Goal: Information Seeking & Learning: Learn about a topic

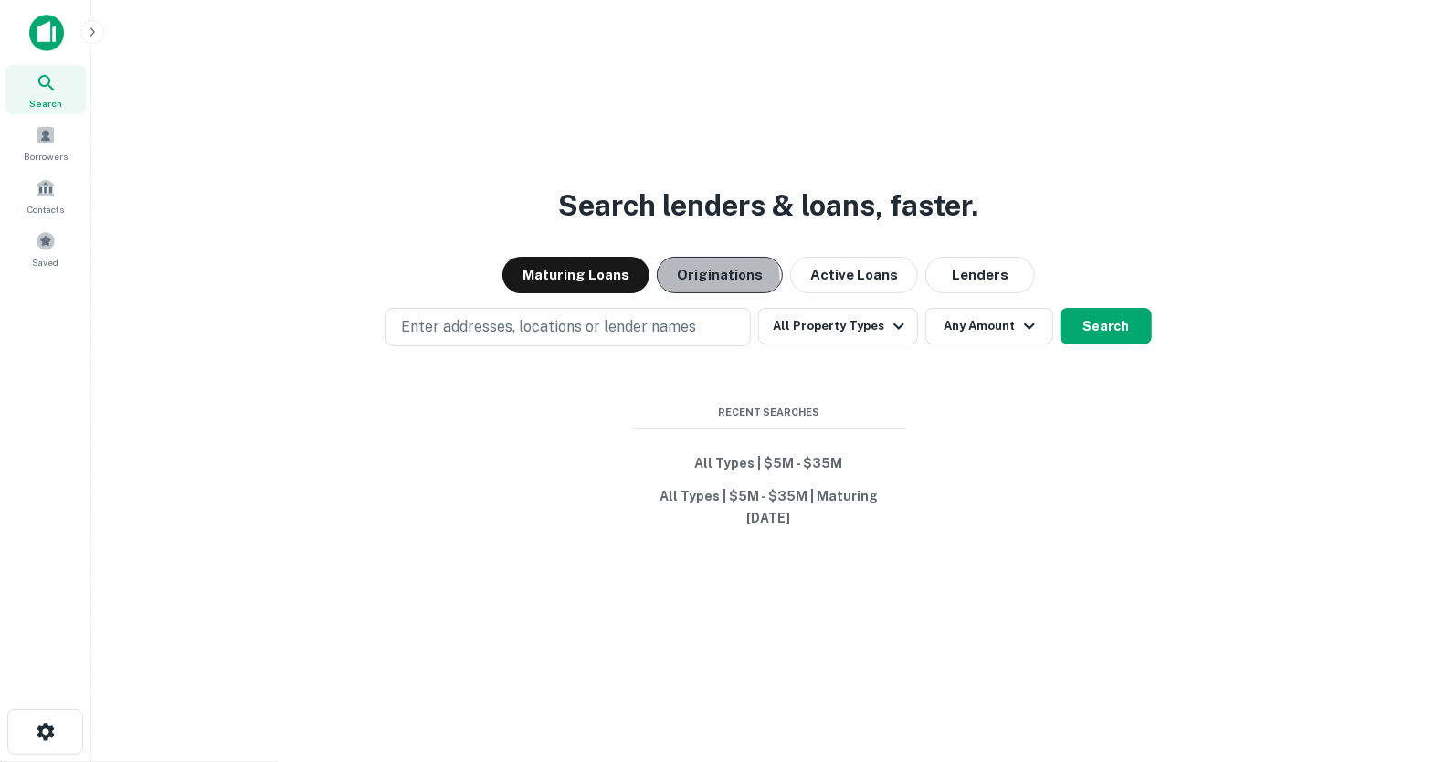
click at [699, 282] on button "Originations" at bounding box center [720, 275] width 126 height 37
click at [618, 282] on button "Maturing Loans" at bounding box center [575, 275] width 147 height 37
click at [814, 331] on button "All Property Types" at bounding box center [837, 326] width 159 height 37
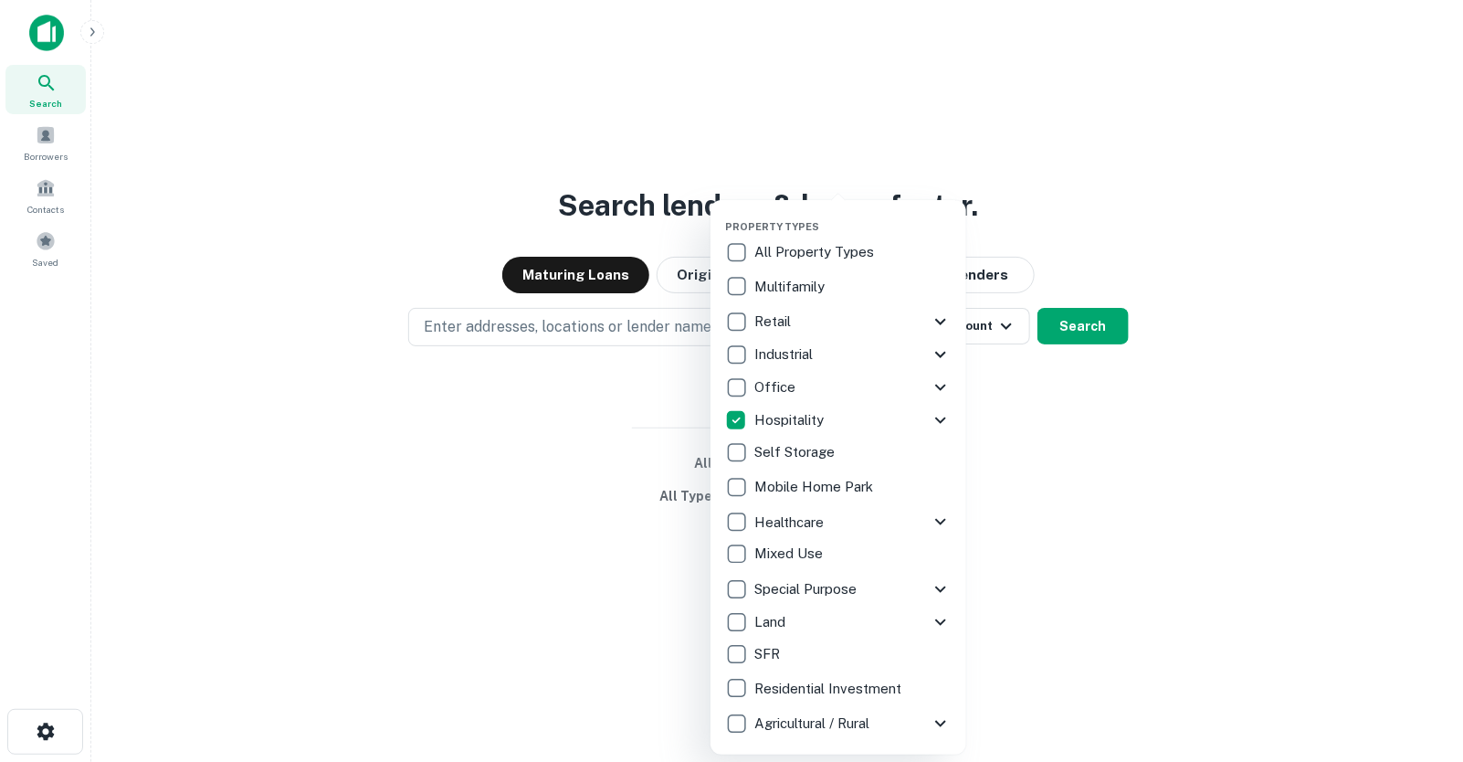
click at [618, 368] on div at bounding box center [731, 381] width 1463 height 762
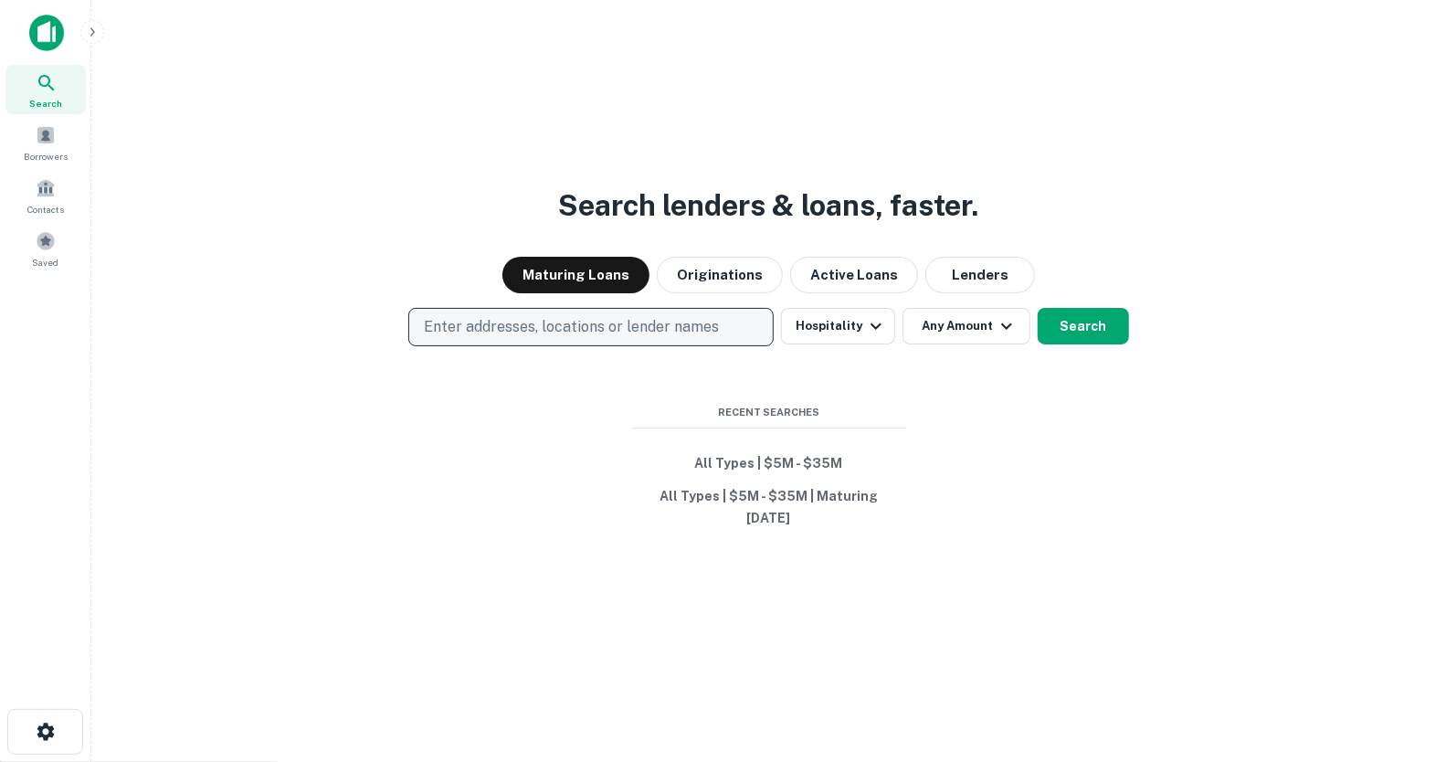
click at [621, 331] on p "Enter addresses, locations or lender names" at bounding box center [571, 327] width 295 height 22
type input "******"
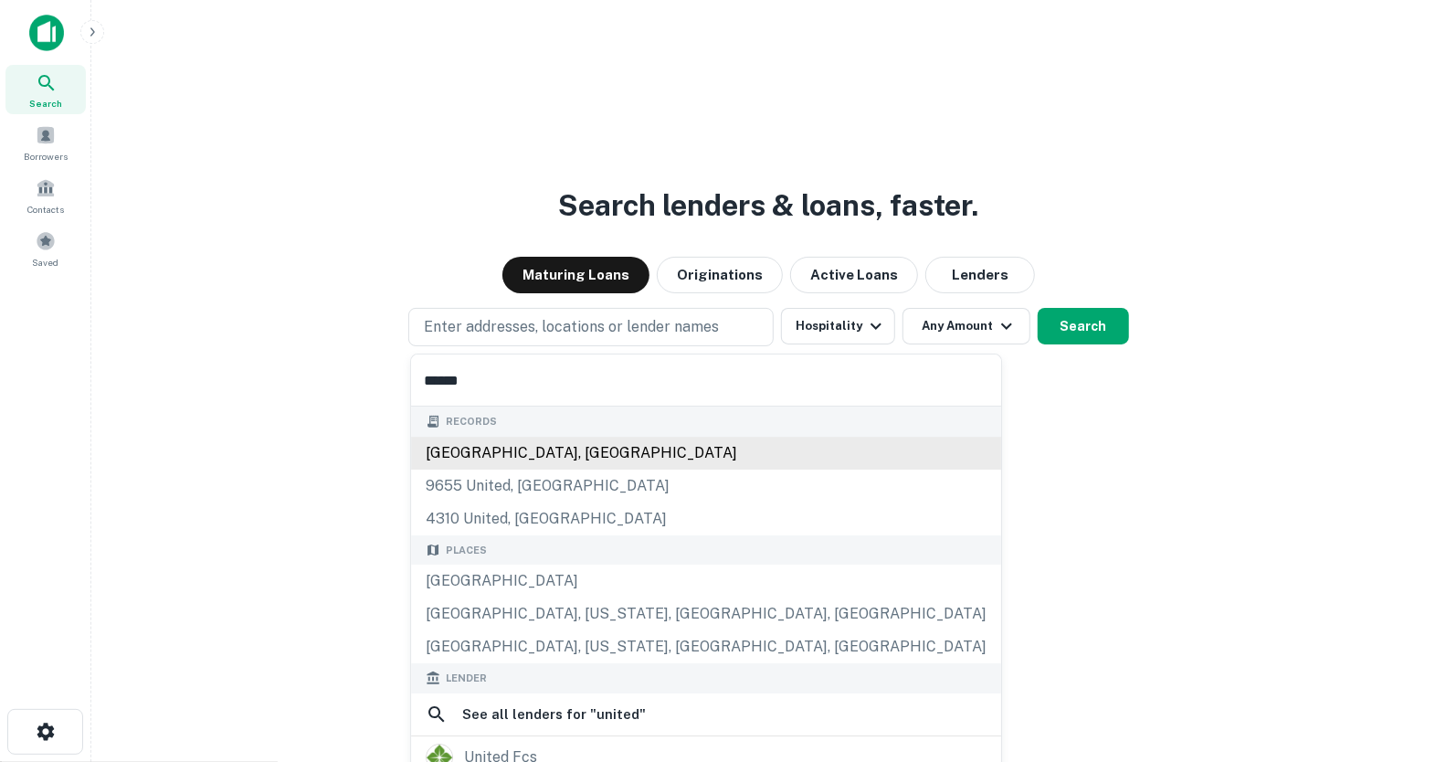
click at [484, 449] on div "[GEOGRAPHIC_DATA], [GEOGRAPHIC_DATA]" at bounding box center [706, 453] width 590 height 33
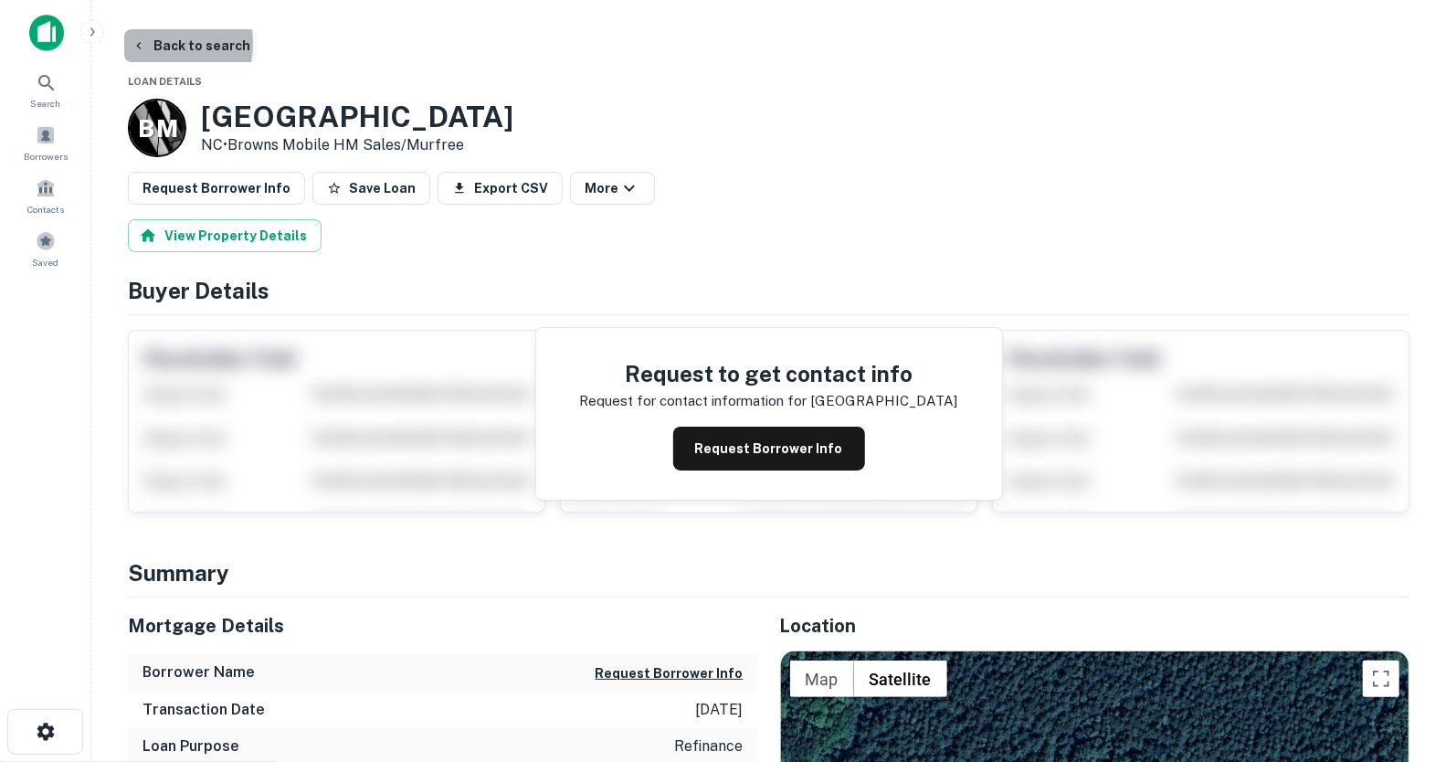
click at [141, 43] on icon "button" at bounding box center [139, 45] width 15 height 15
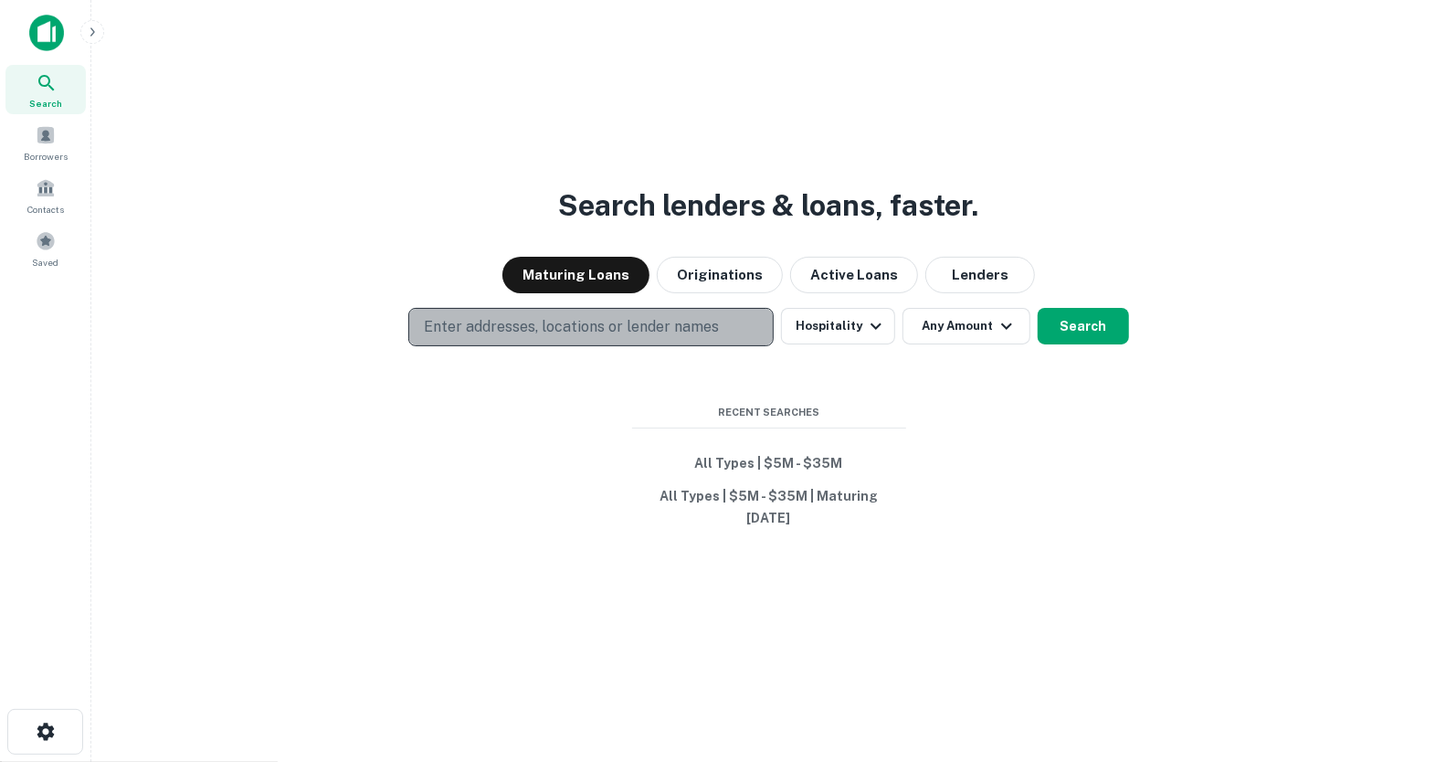
click at [723, 323] on button "Enter addresses, locations or lender names" at bounding box center [590, 327] width 365 height 38
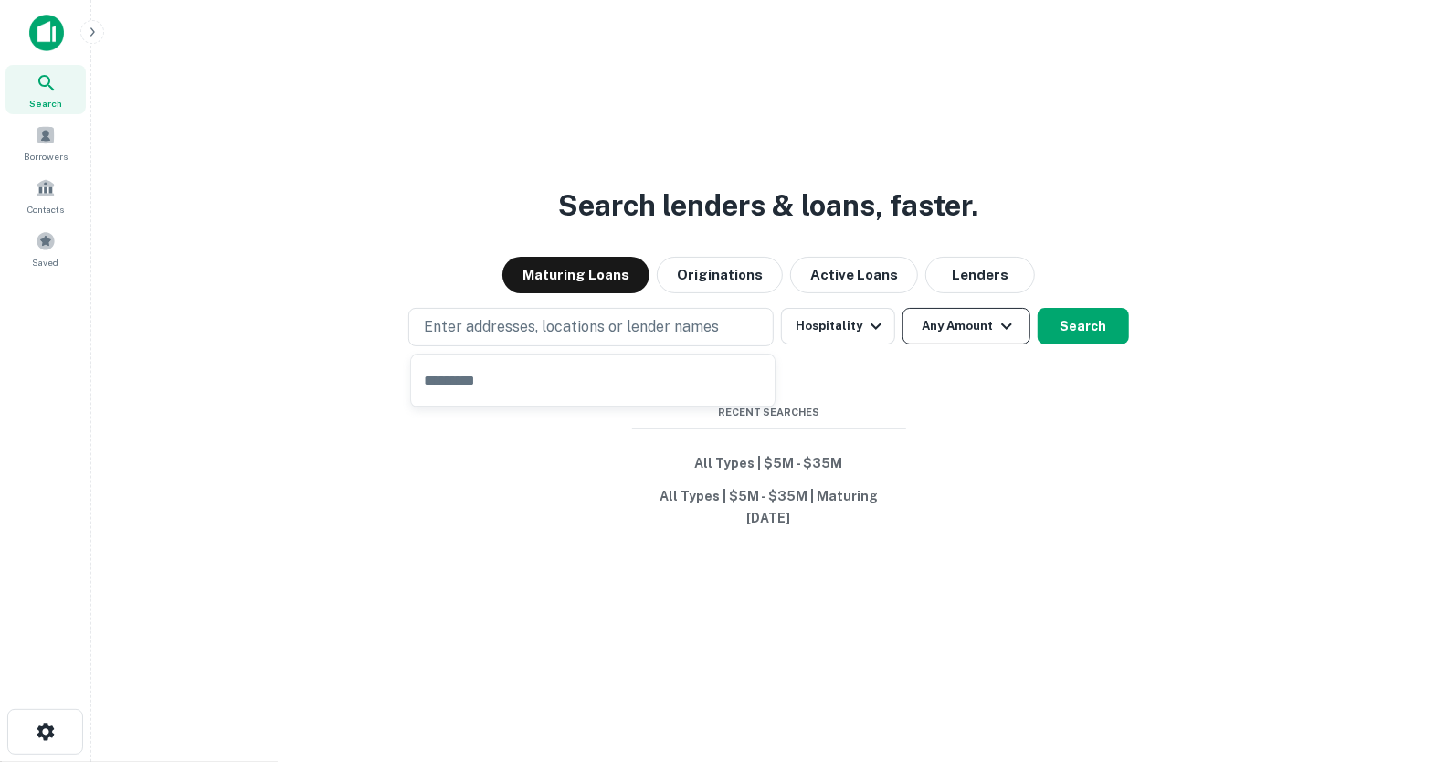
click at [968, 336] on button "Any Amount" at bounding box center [967, 326] width 128 height 37
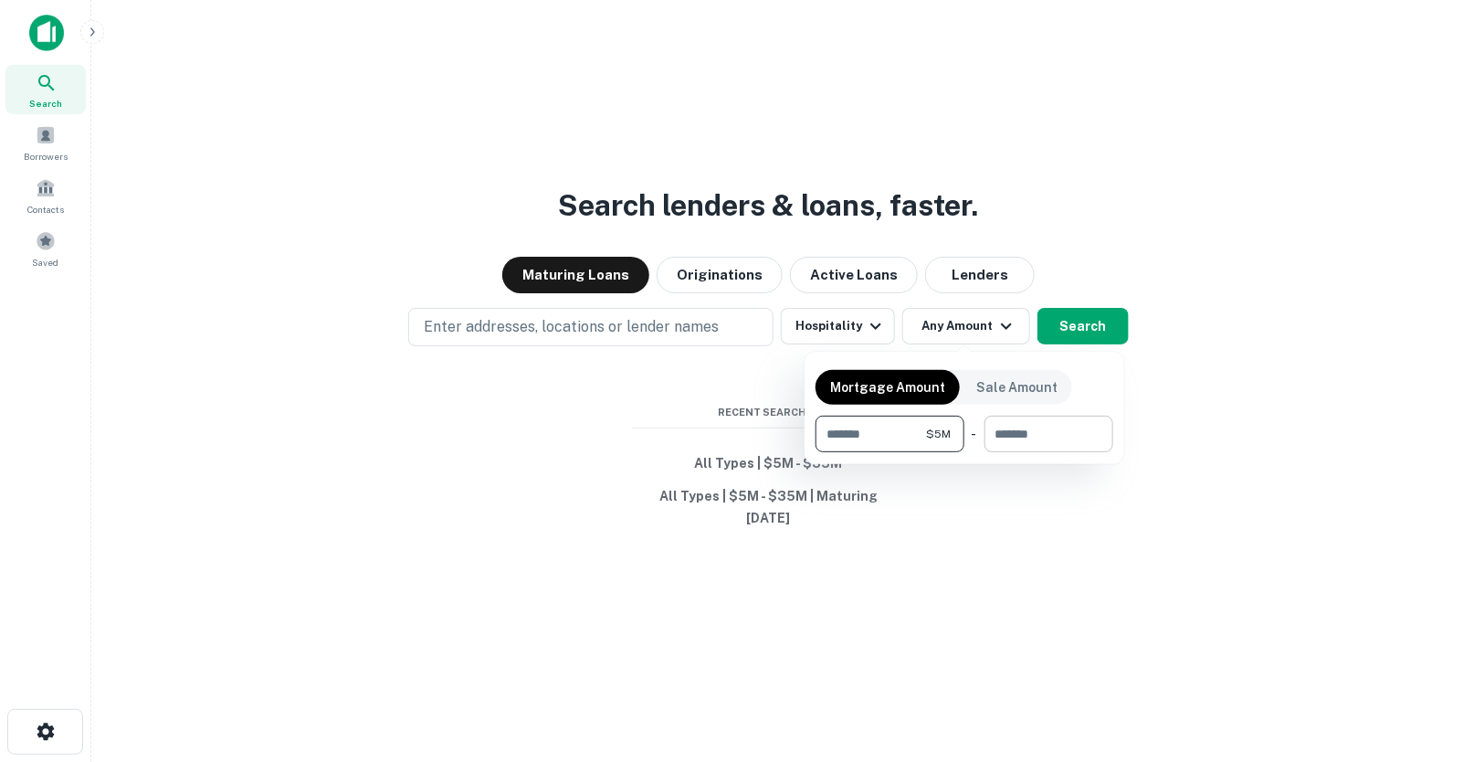
type input "*******"
click at [1014, 434] on input "number" at bounding box center [1043, 434] width 116 height 37
type input "********"
click at [1095, 339] on div at bounding box center [731, 381] width 1463 height 762
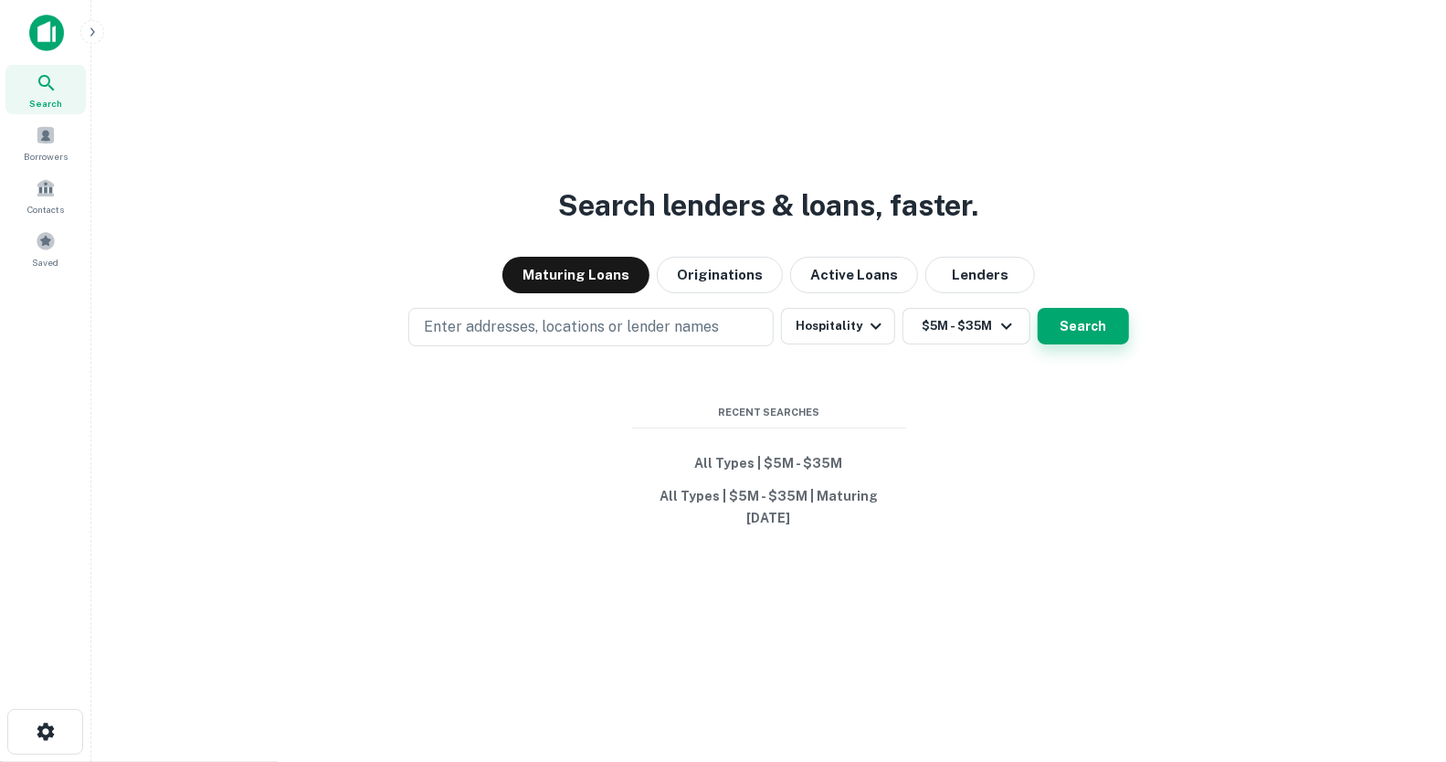
click at [1092, 329] on button "Search" at bounding box center [1083, 326] width 91 height 37
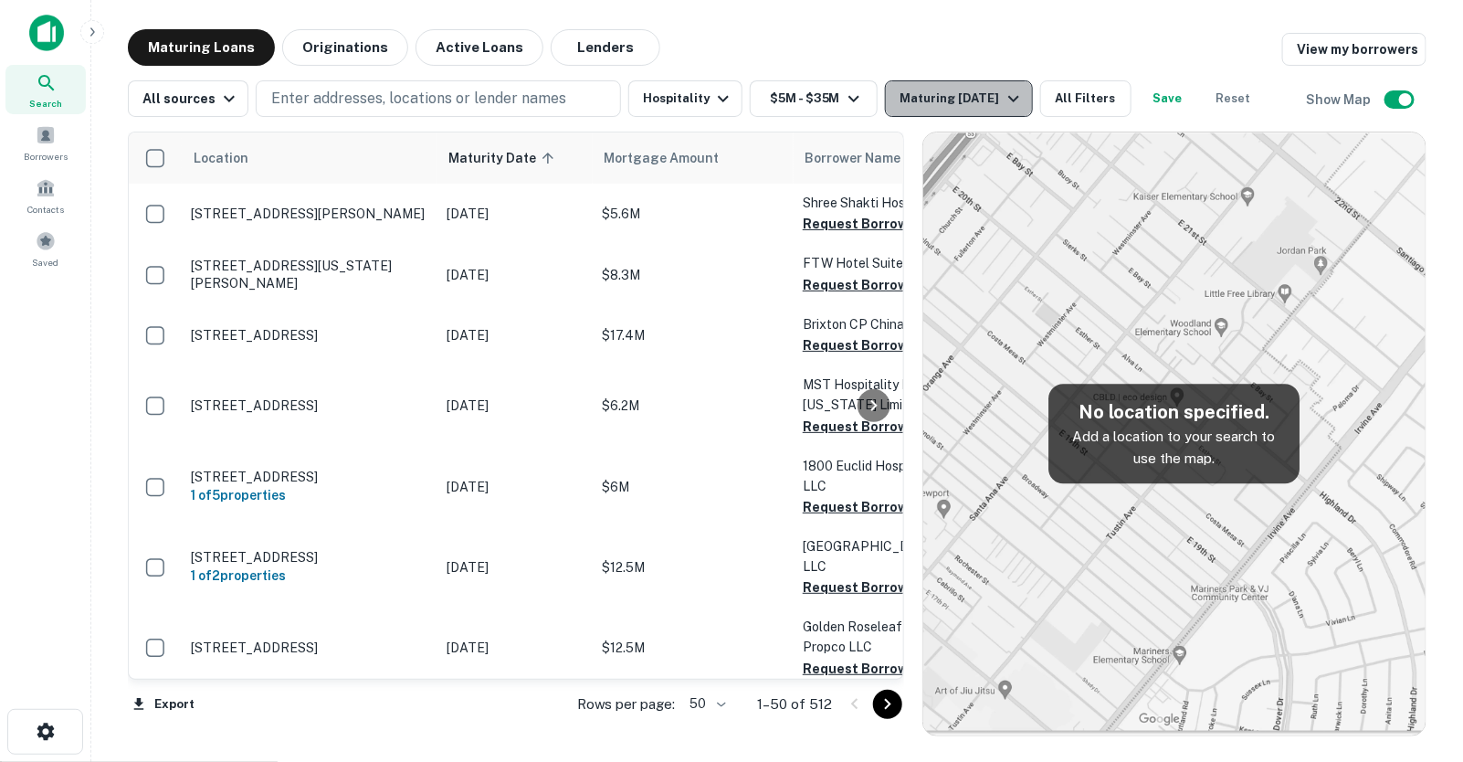
click at [931, 102] on div "Maturing [DATE]" at bounding box center [962, 99] width 124 height 22
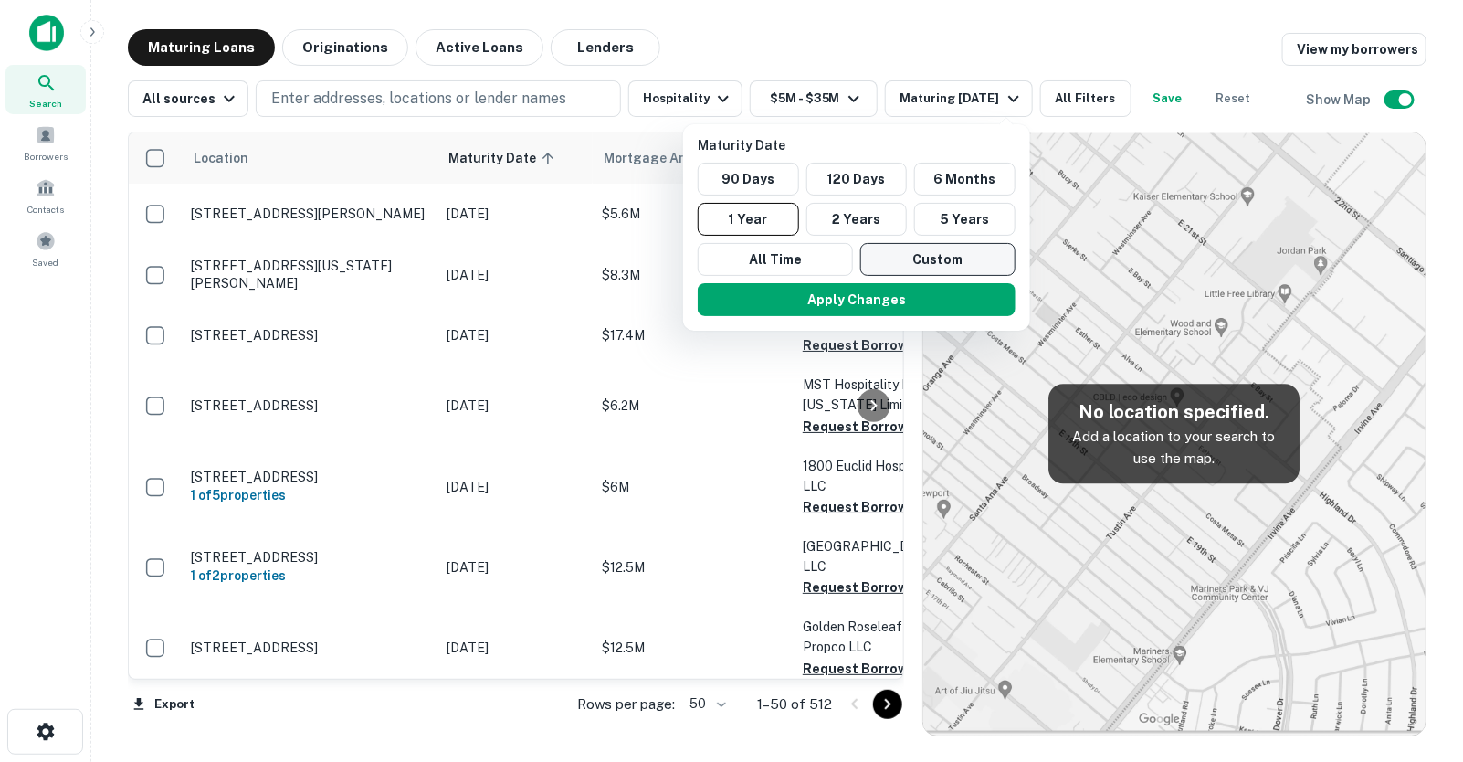
click at [878, 253] on button "Custom" at bounding box center [937, 259] width 155 height 33
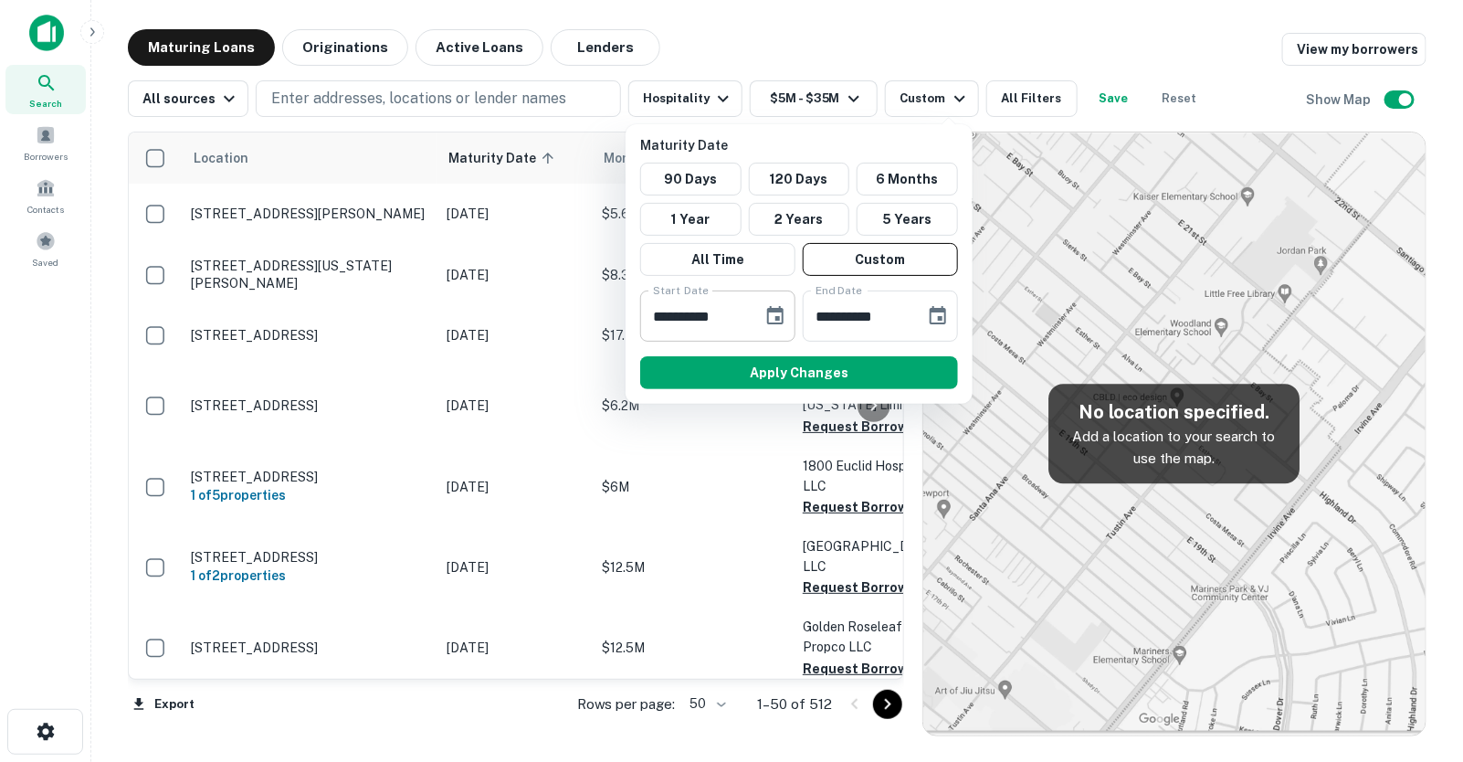
click at [772, 314] on icon "Choose date, selected date is Oct 1, 2025" at bounding box center [776, 316] width 22 height 22
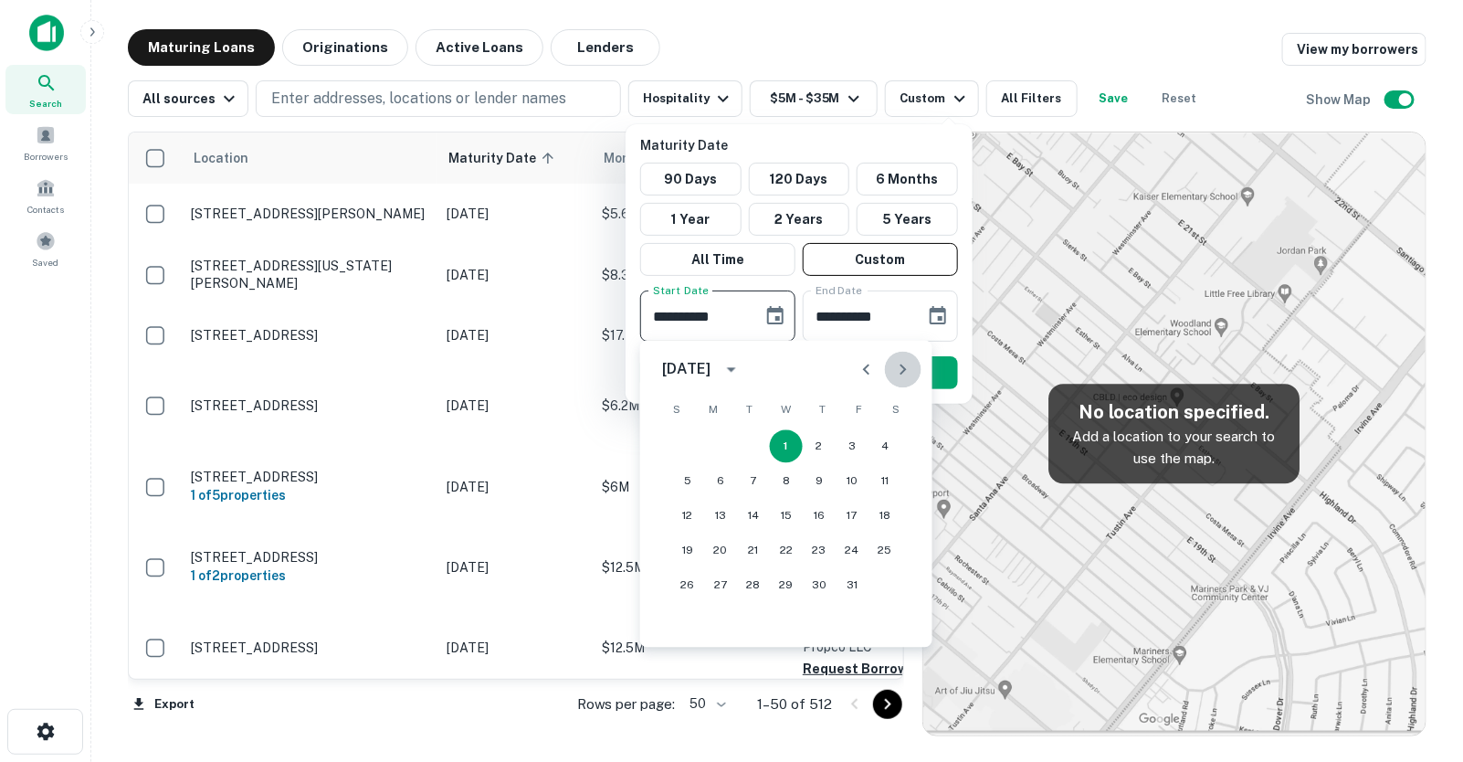
click at [903, 371] on icon "Next month" at bounding box center [903, 369] width 6 height 11
click at [855, 472] on button "12" at bounding box center [852, 481] width 33 height 33
type input "**********"
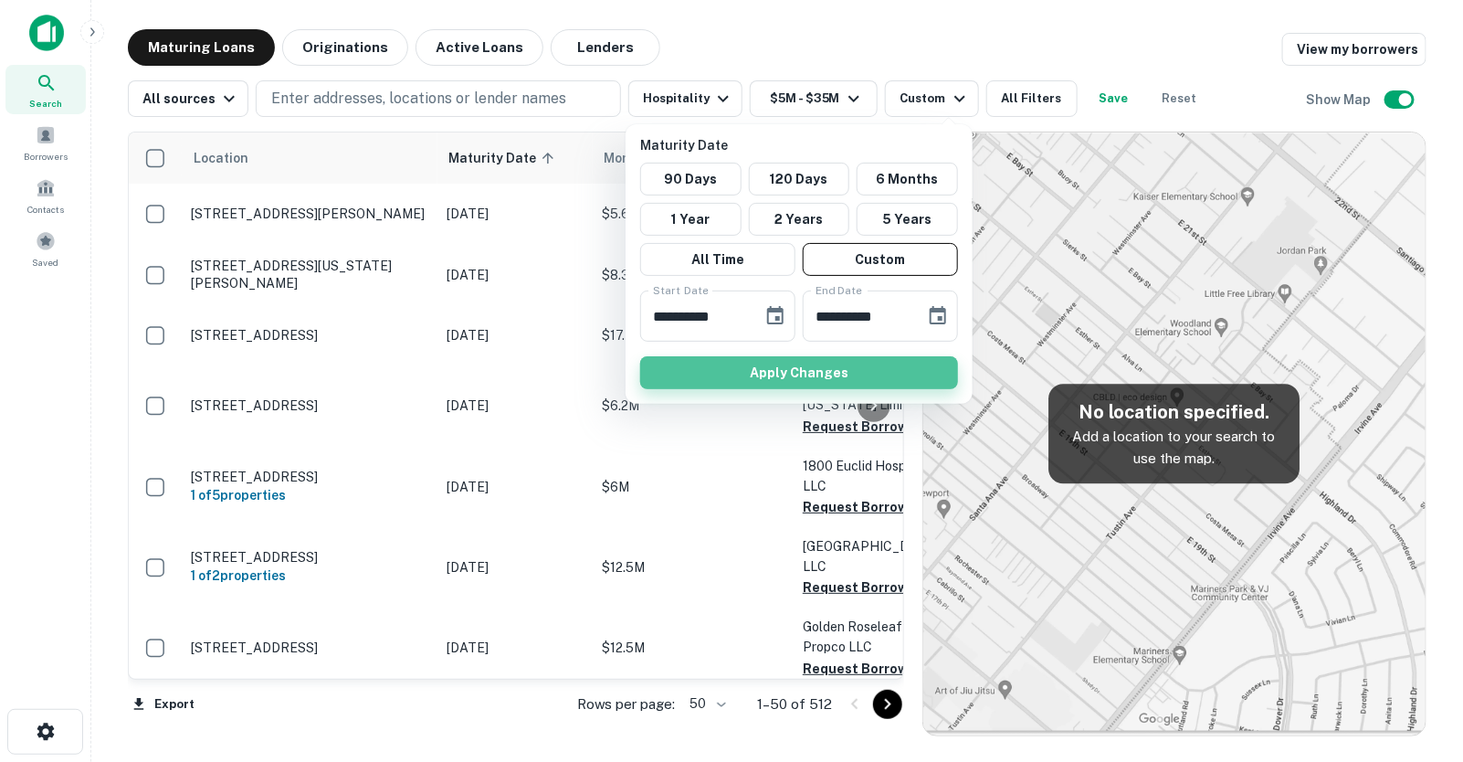
click at [891, 371] on button "Apply Changes" at bounding box center [799, 372] width 318 height 33
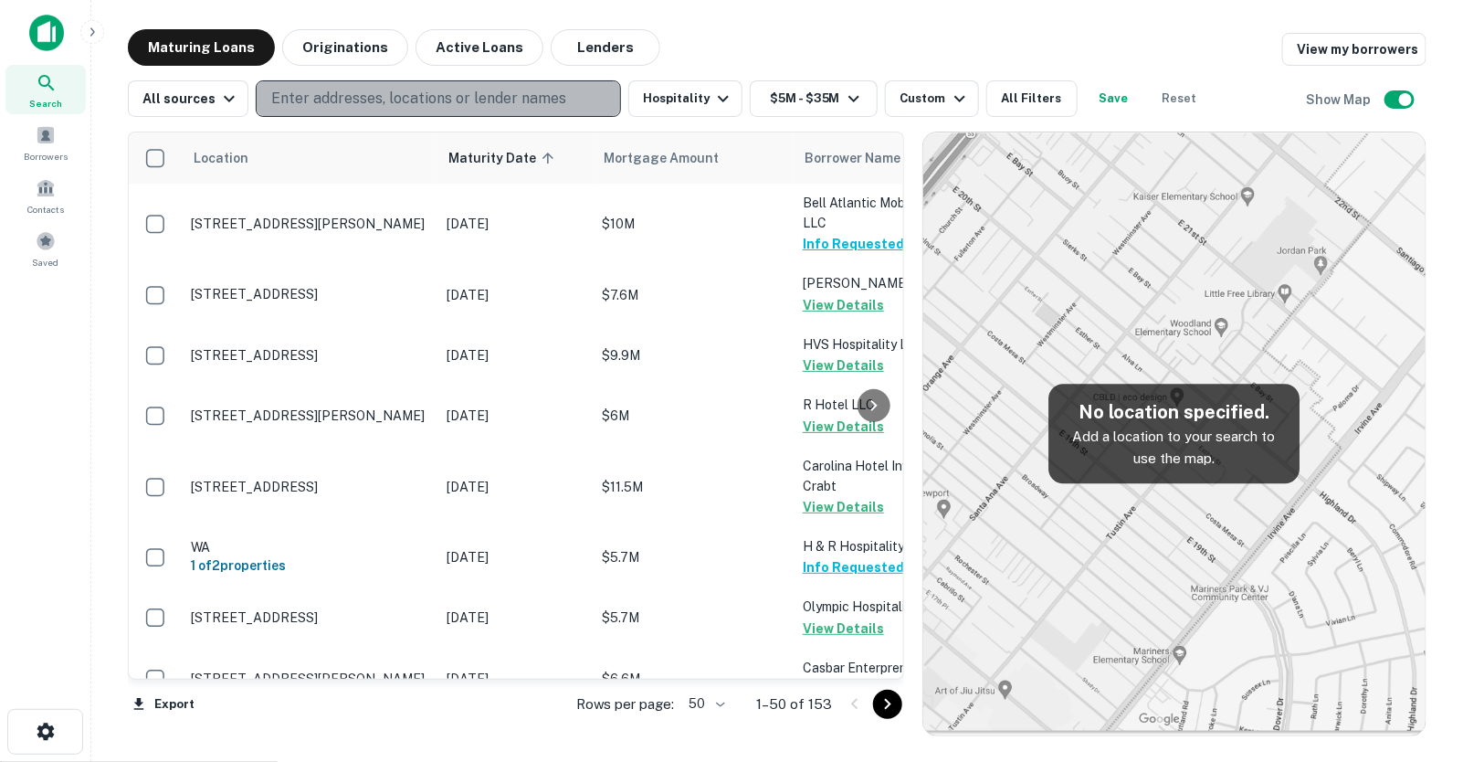
click at [475, 95] on p "Enter addresses, locations or lender names" at bounding box center [418, 99] width 295 height 22
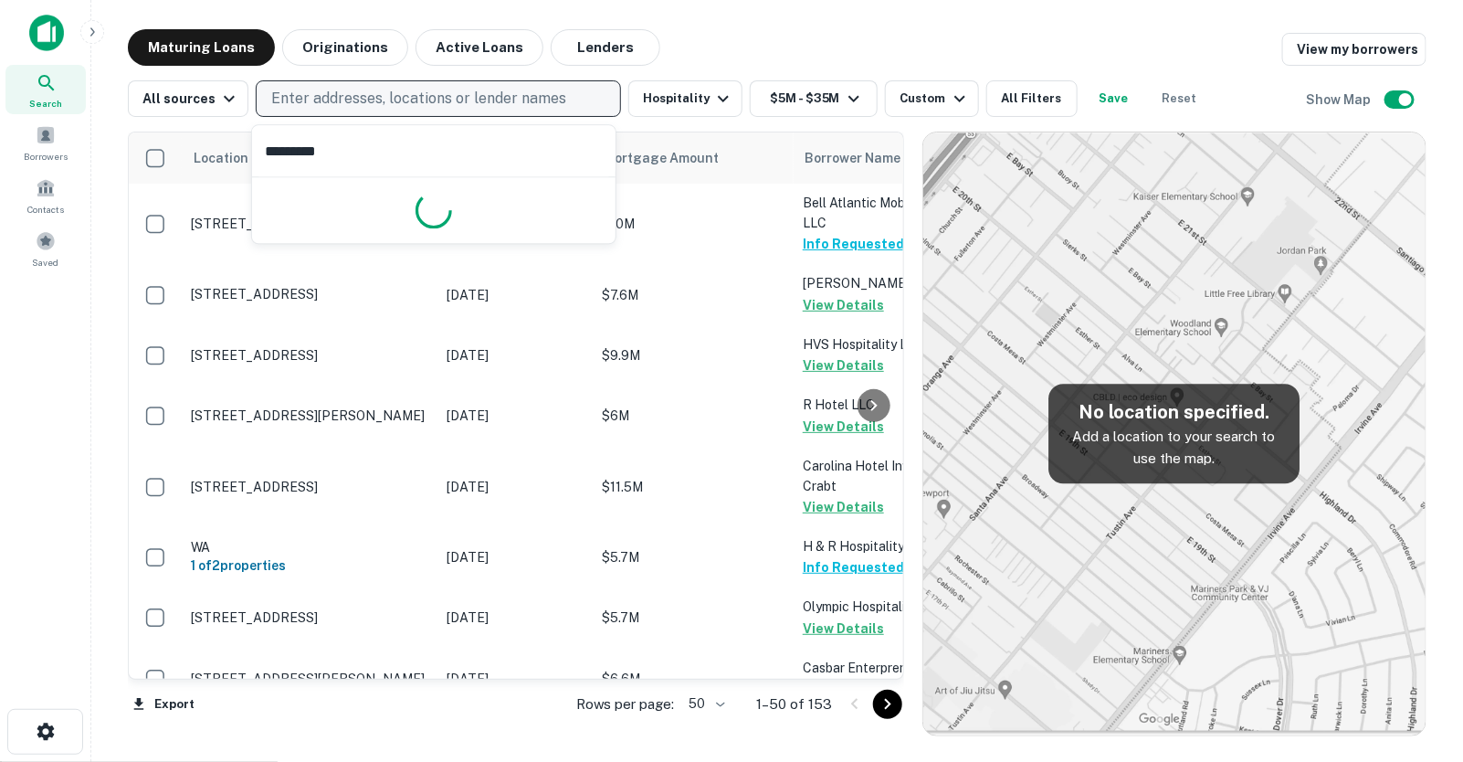
type input "**********"
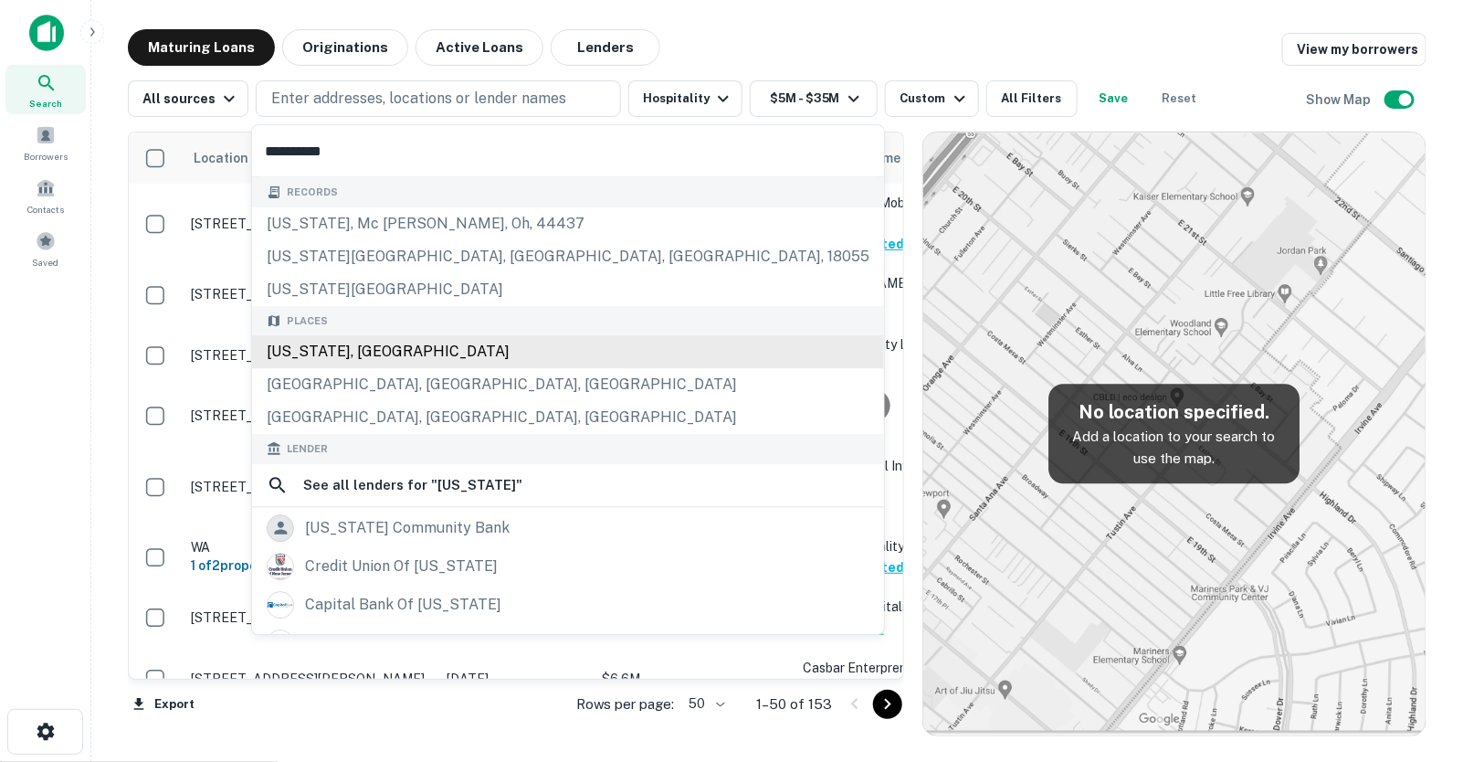
click at [443, 350] on div "[US_STATE], [GEOGRAPHIC_DATA]" at bounding box center [568, 351] width 632 height 33
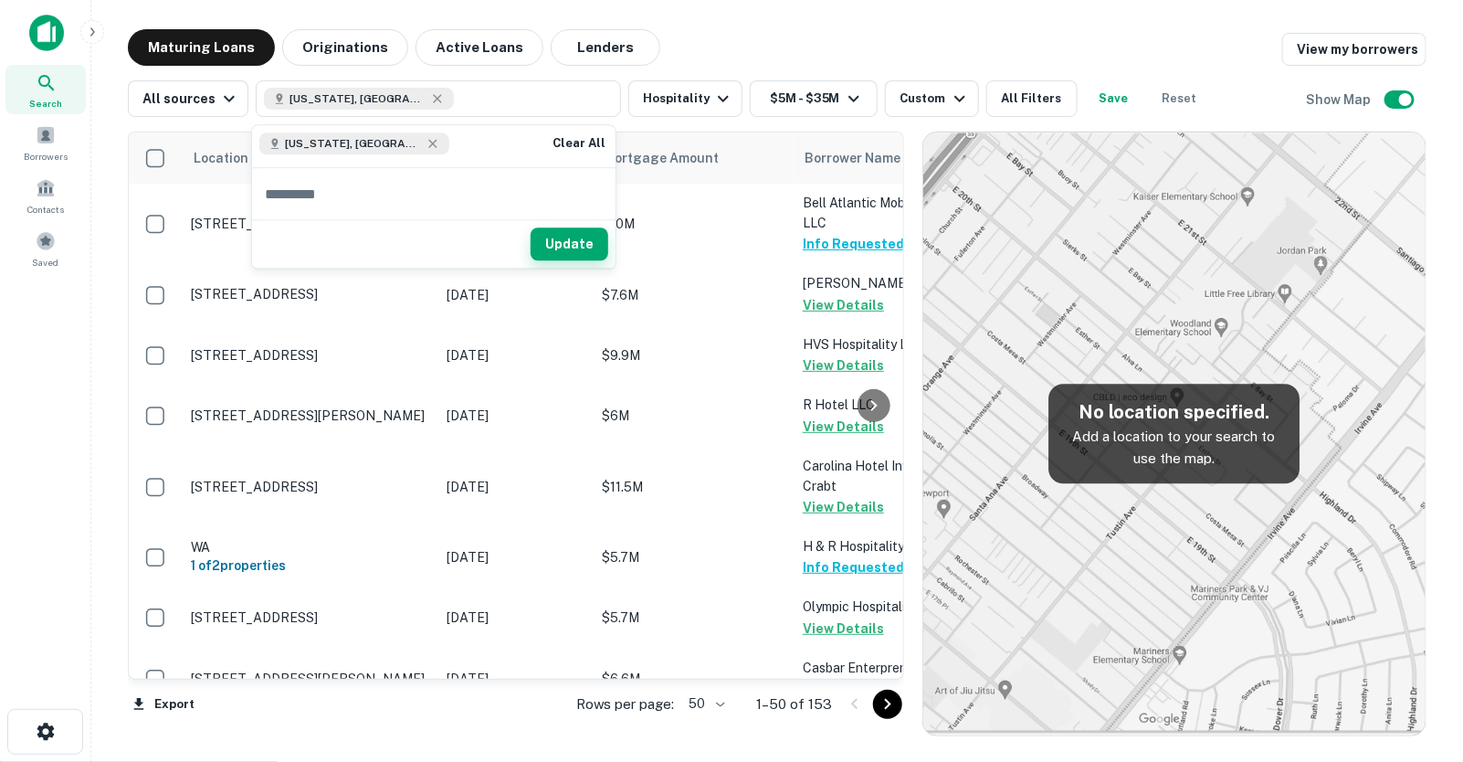
click at [589, 239] on button "Update" at bounding box center [570, 244] width 78 height 33
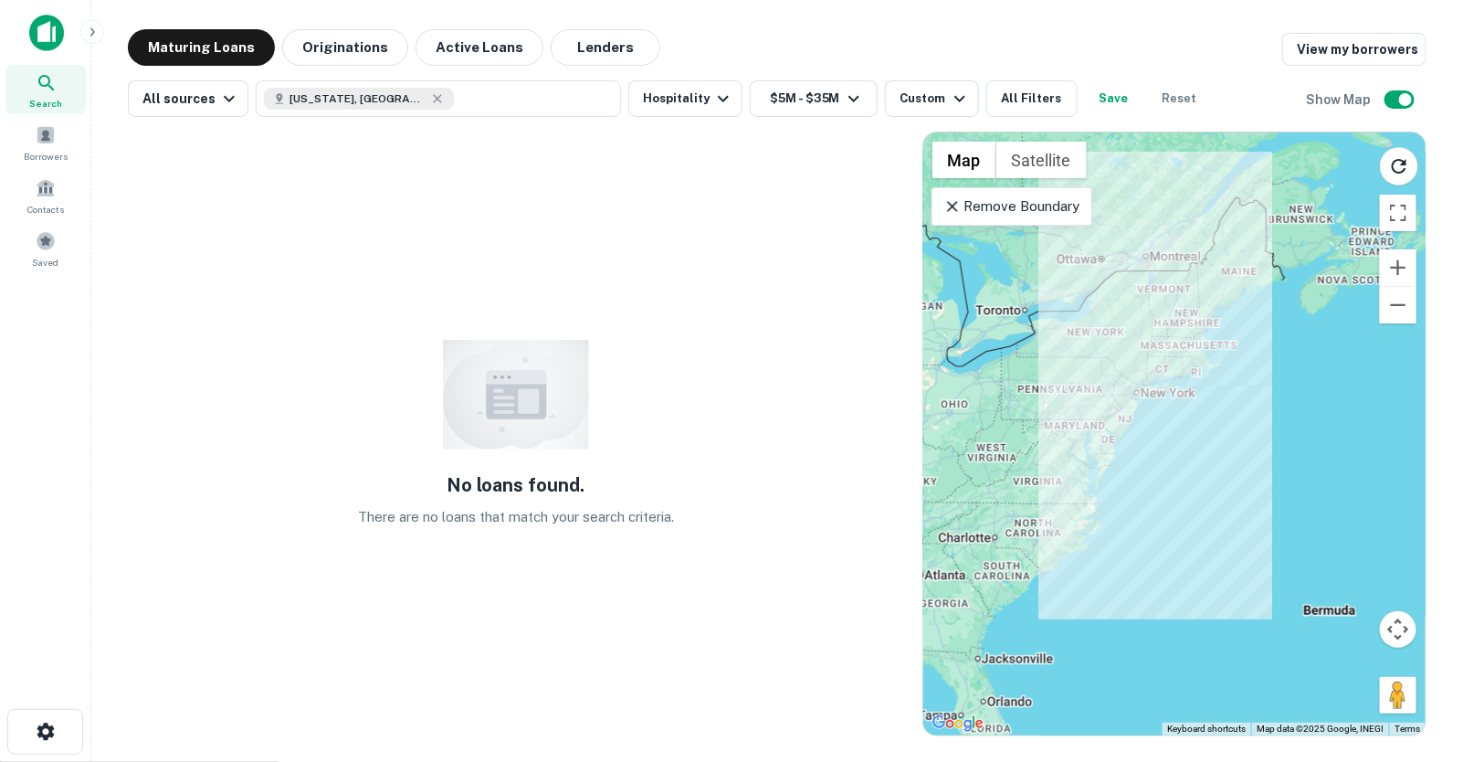
click at [1009, 220] on div "Remove Boundary" at bounding box center [1012, 206] width 160 height 38
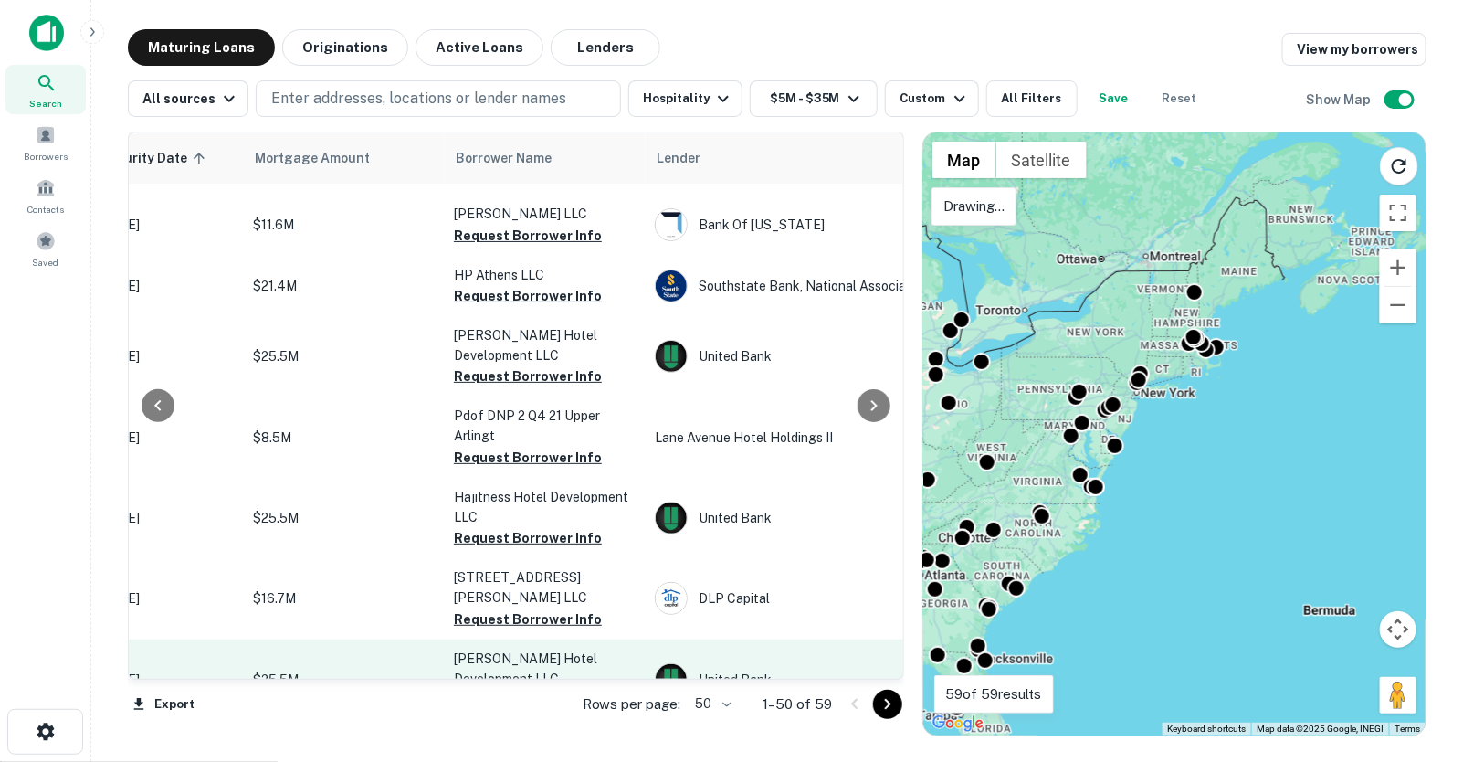
scroll to position [2686, 360]
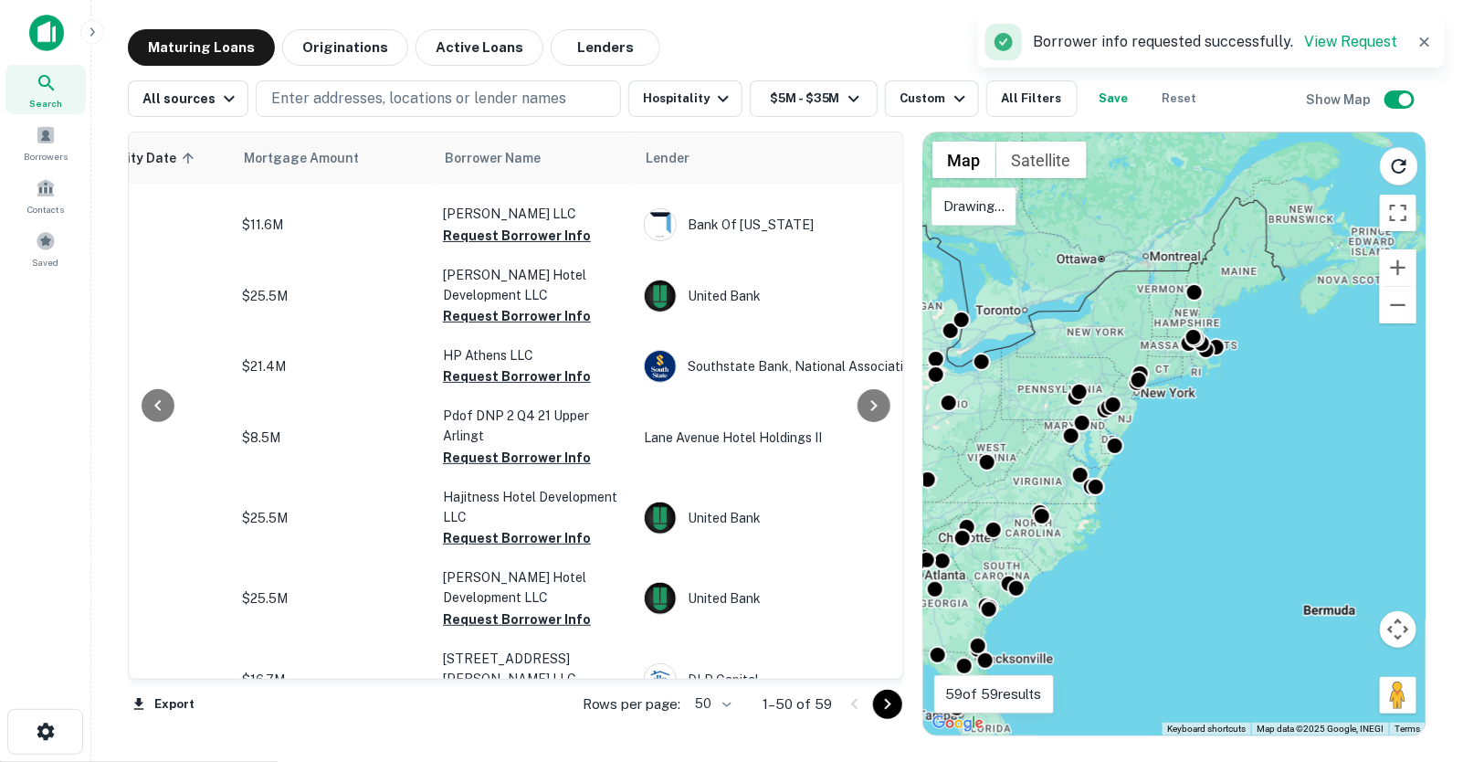
click at [516, 751] on button "Request Borrower Info" at bounding box center [517, 762] width 148 height 22
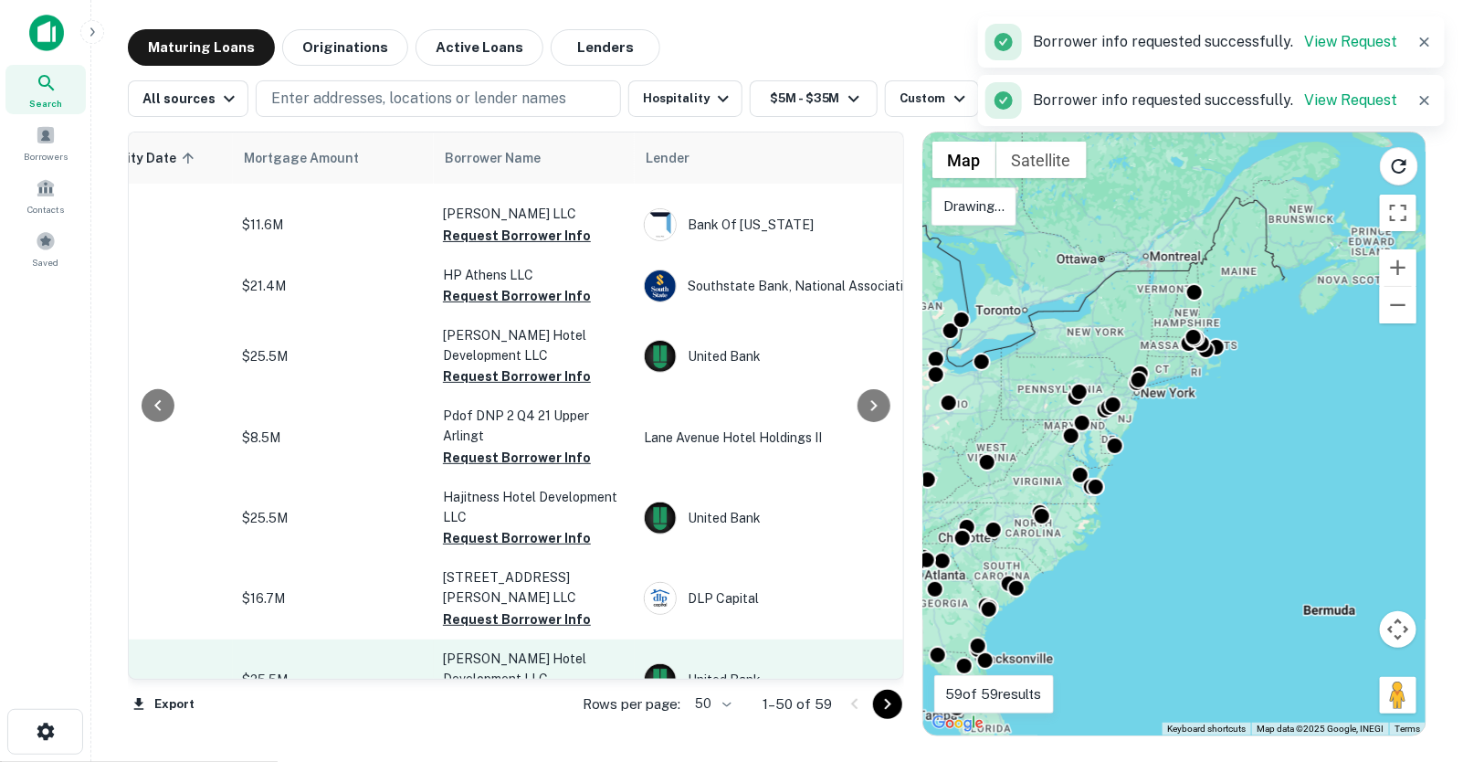
click at [515, 689] on button "Request Borrower Info" at bounding box center [517, 700] width 148 height 22
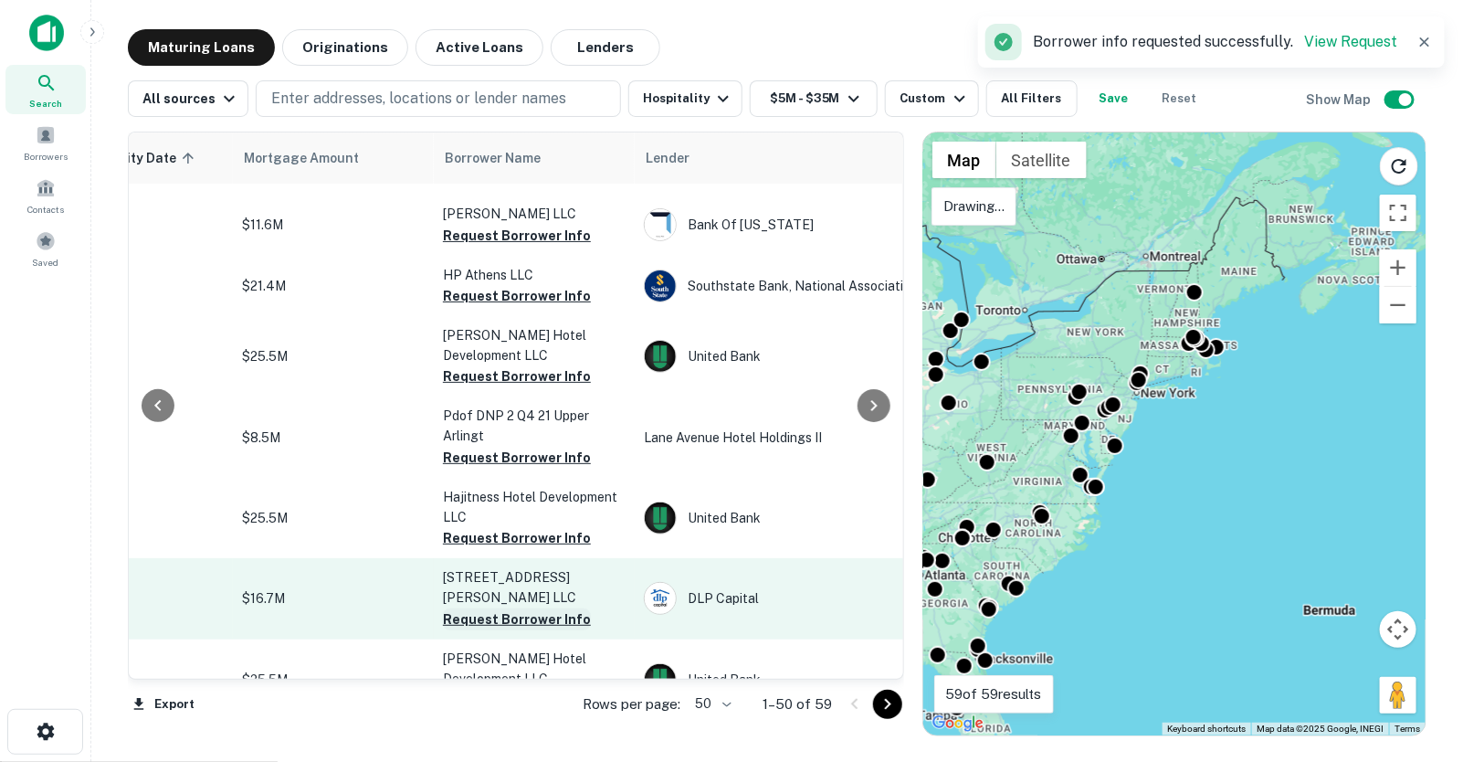
click at [516, 608] on button "Request Borrower Info" at bounding box center [517, 619] width 148 height 22
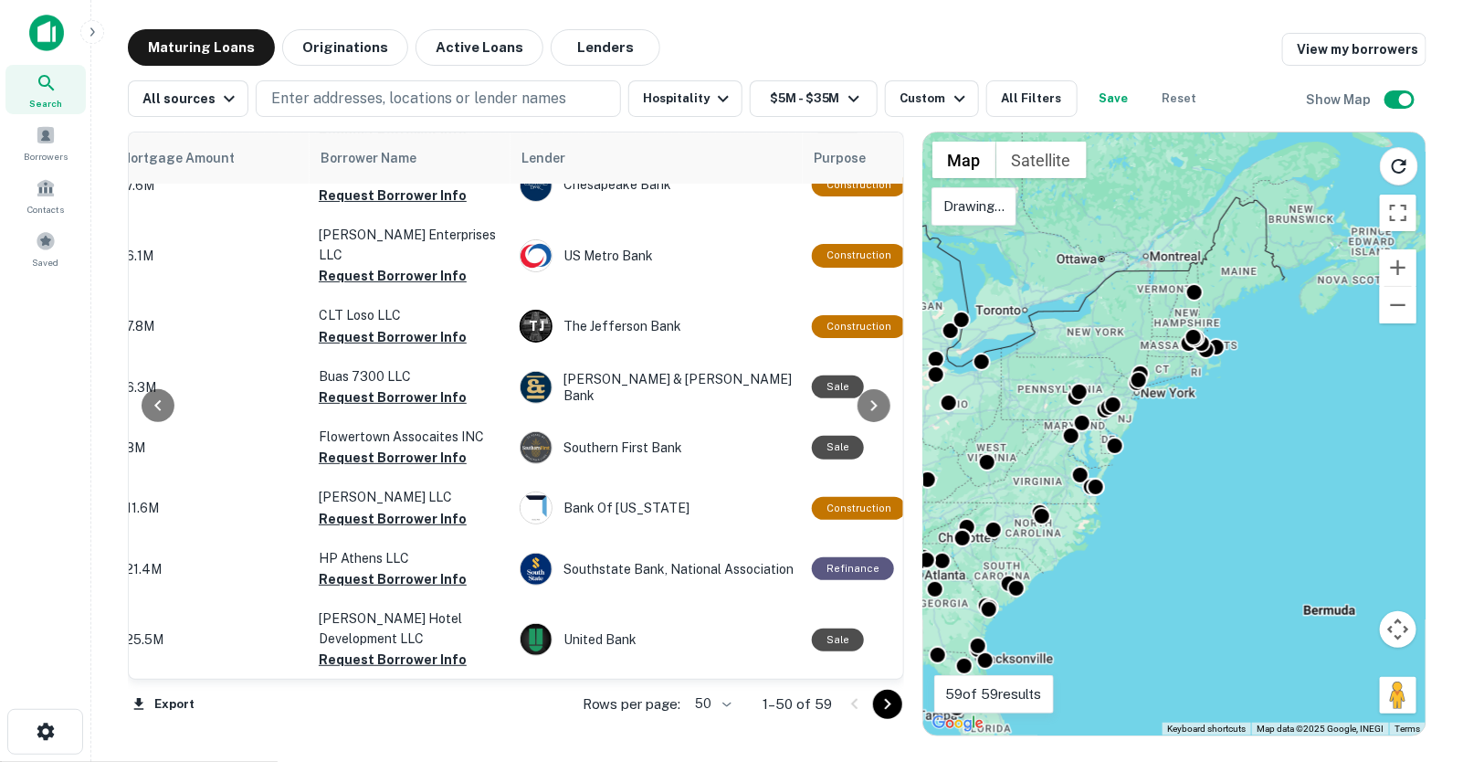
scroll to position [2402, 485]
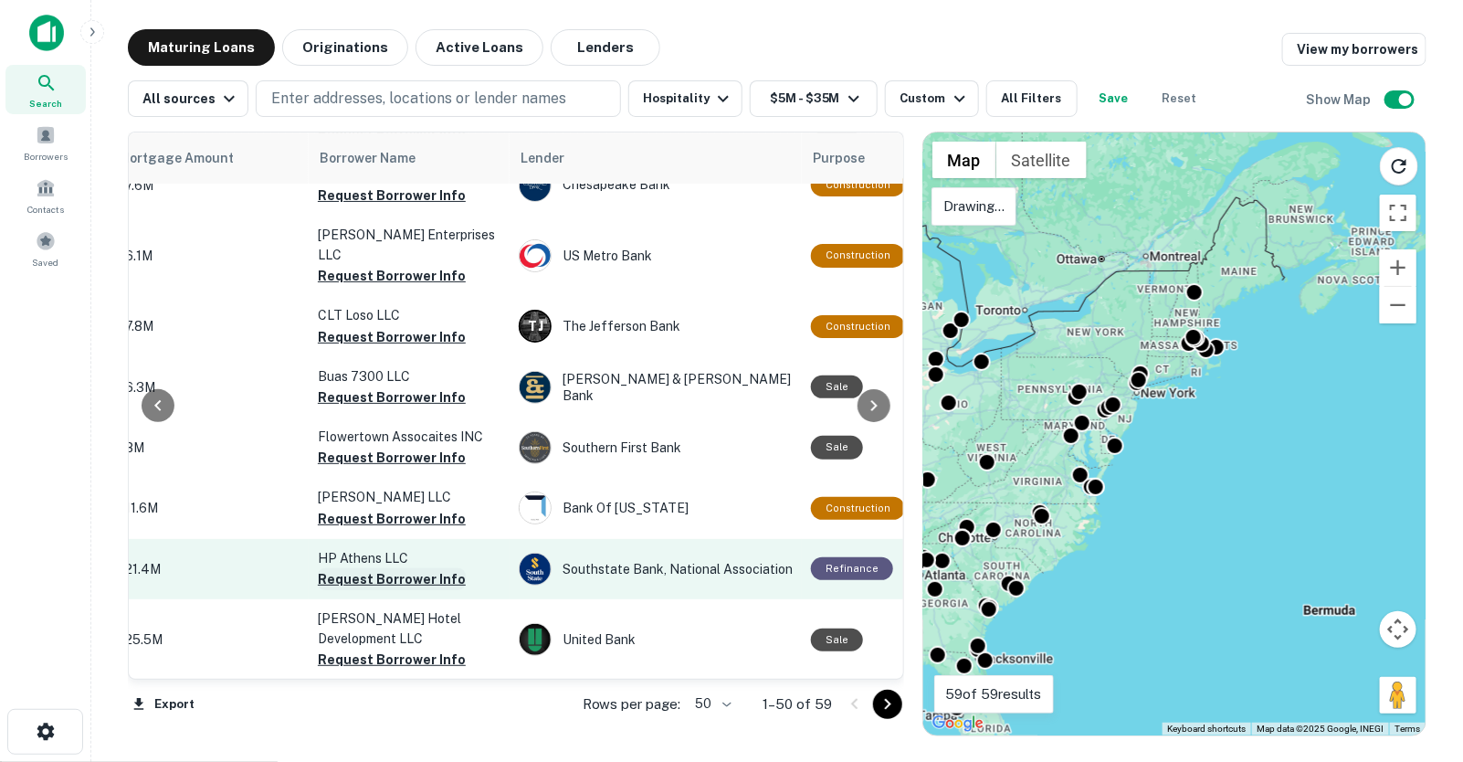
click at [419, 568] on button "Request Borrower Info" at bounding box center [392, 579] width 148 height 22
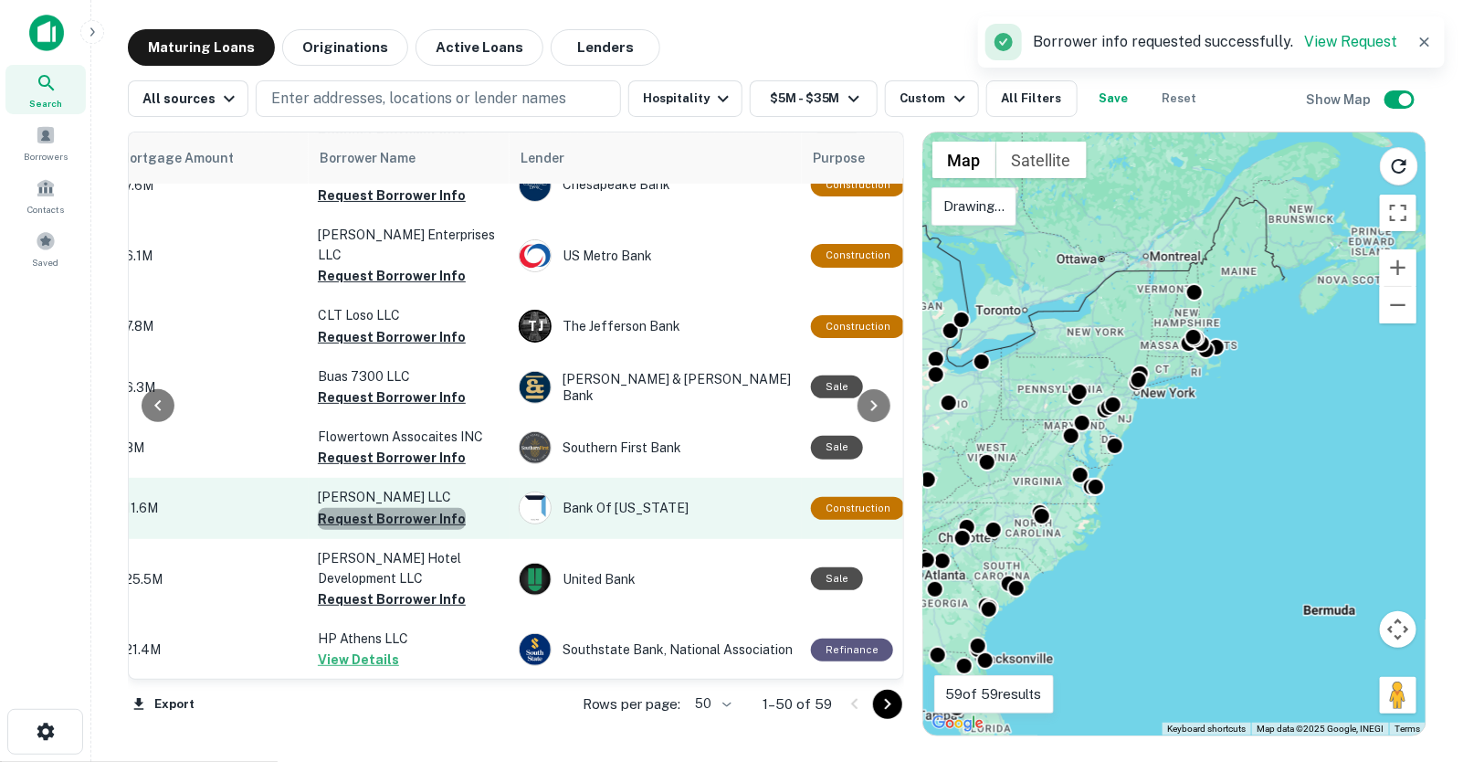
click at [398, 508] on button "Request Borrower Info" at bounding box center [392, 519] width 148 height 22
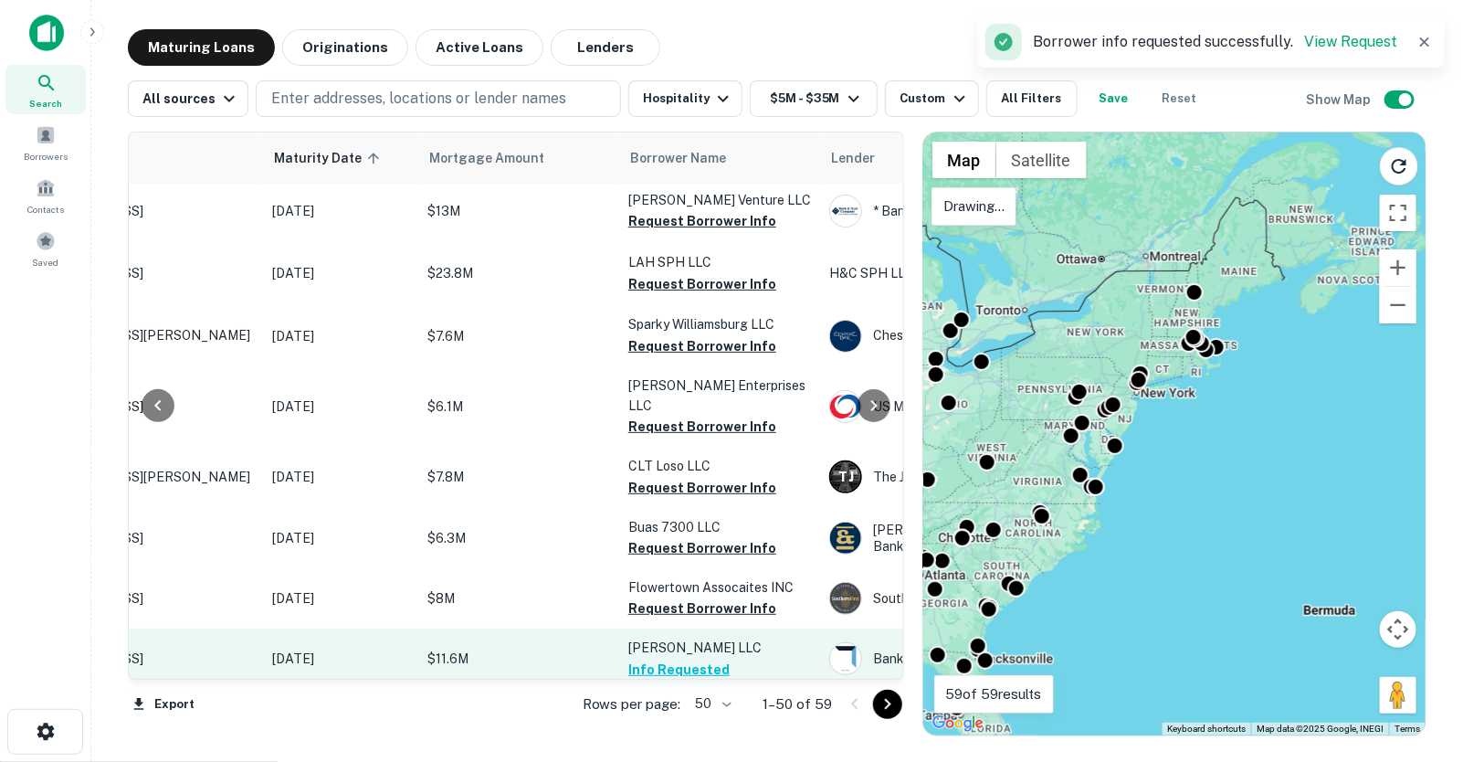
scroll to position [2250, 174]
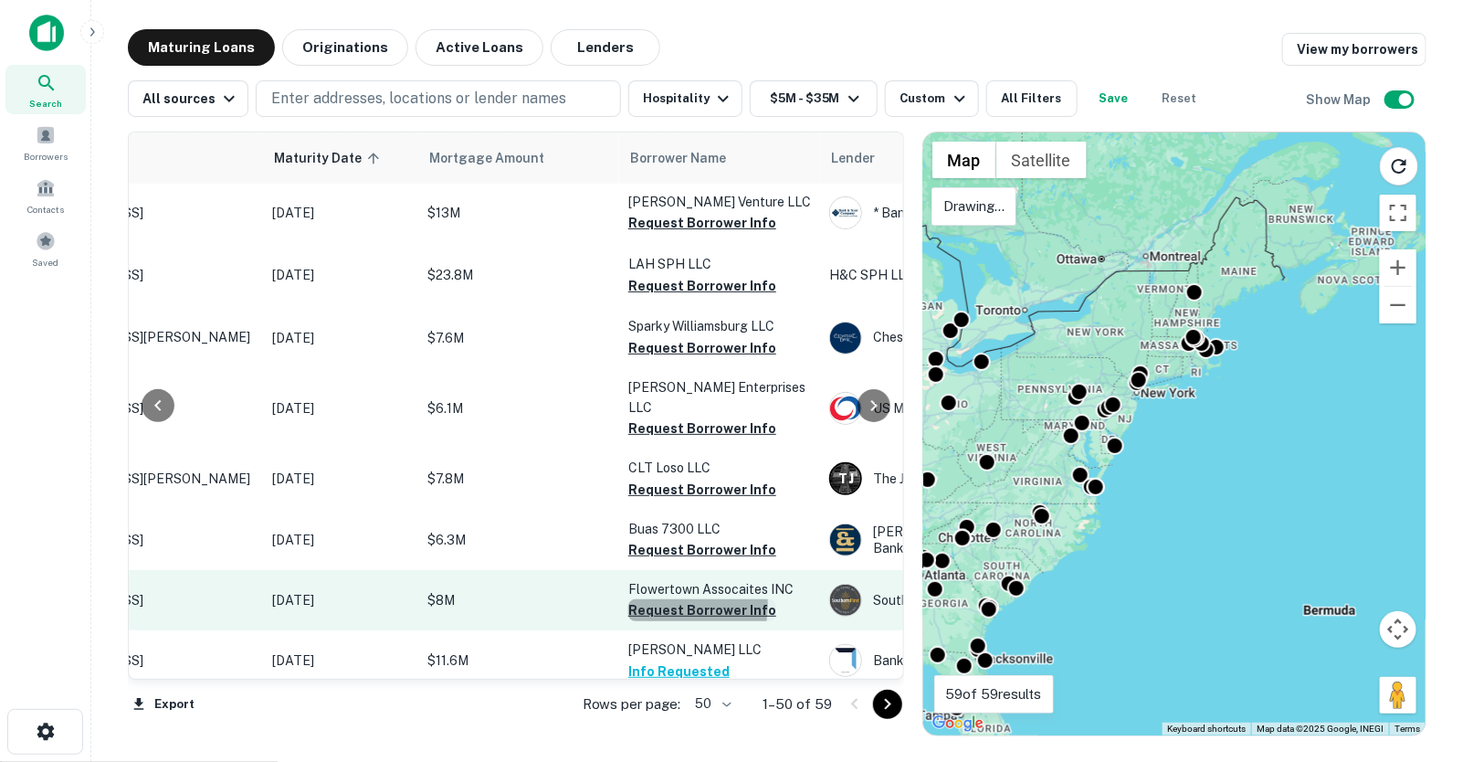
click at [661, 599] on button "Request Borrower Info" at bounding box center [702, 610] width 148 height 22
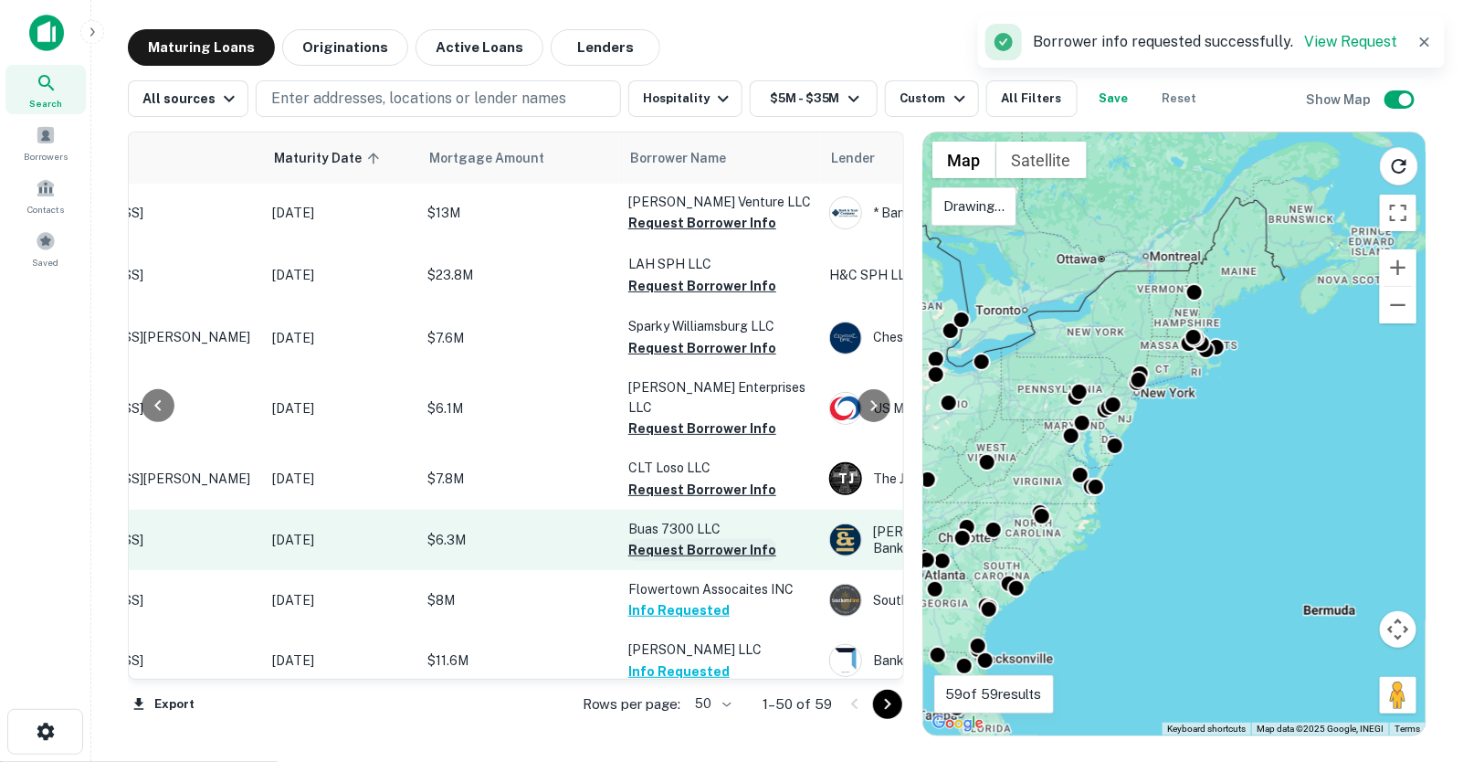
click at [667, 539] on button "Request Borrower Info" at bounding box center [702, 550] width 148 height 22
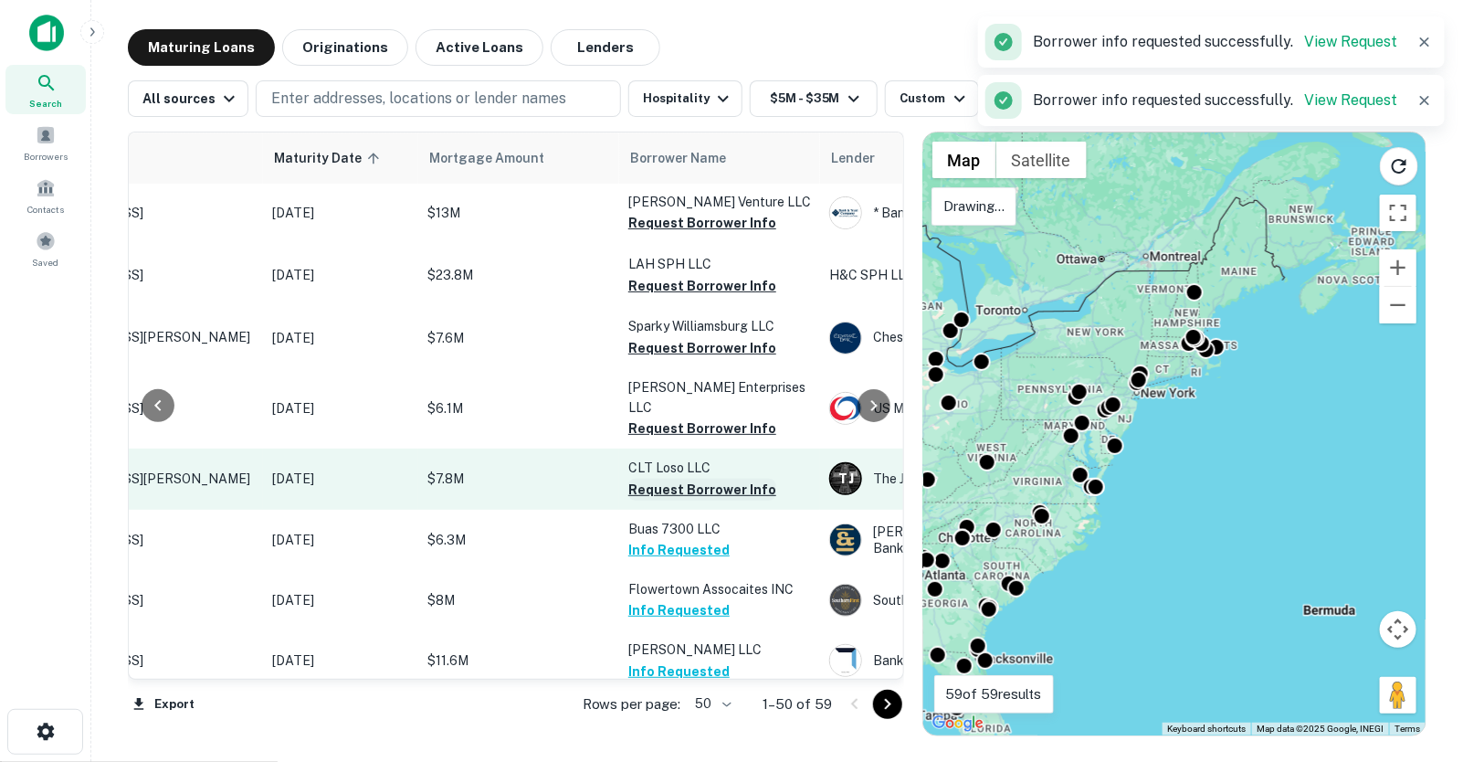
click at [669, 479] on button "Request Borrower Info" at bounding box center [702, 490] width 148 height 22
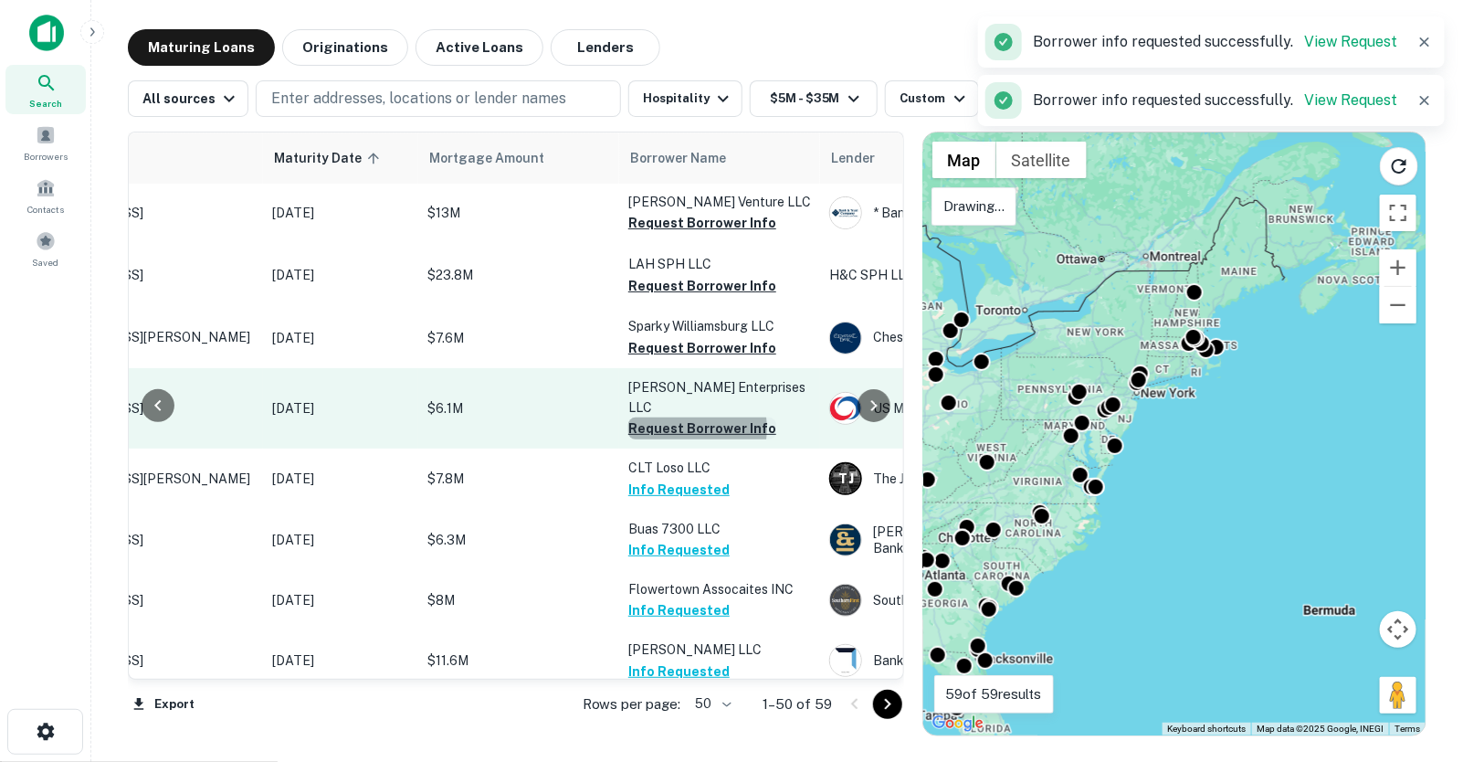
click at [673, 417] on button "Request Borrower Info" at bounding box center [702, 428] width 148 height 22
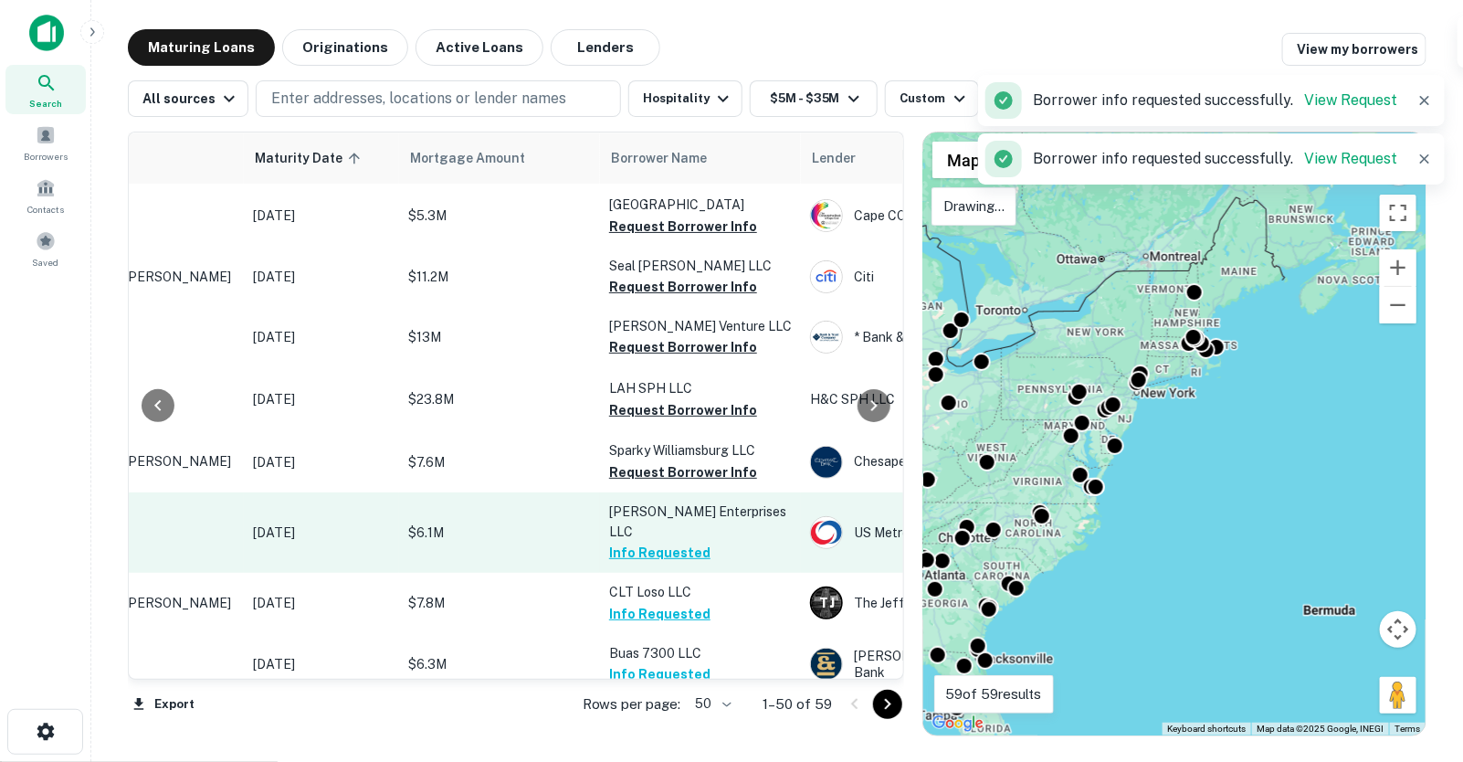
scroll to position [2117, 194]
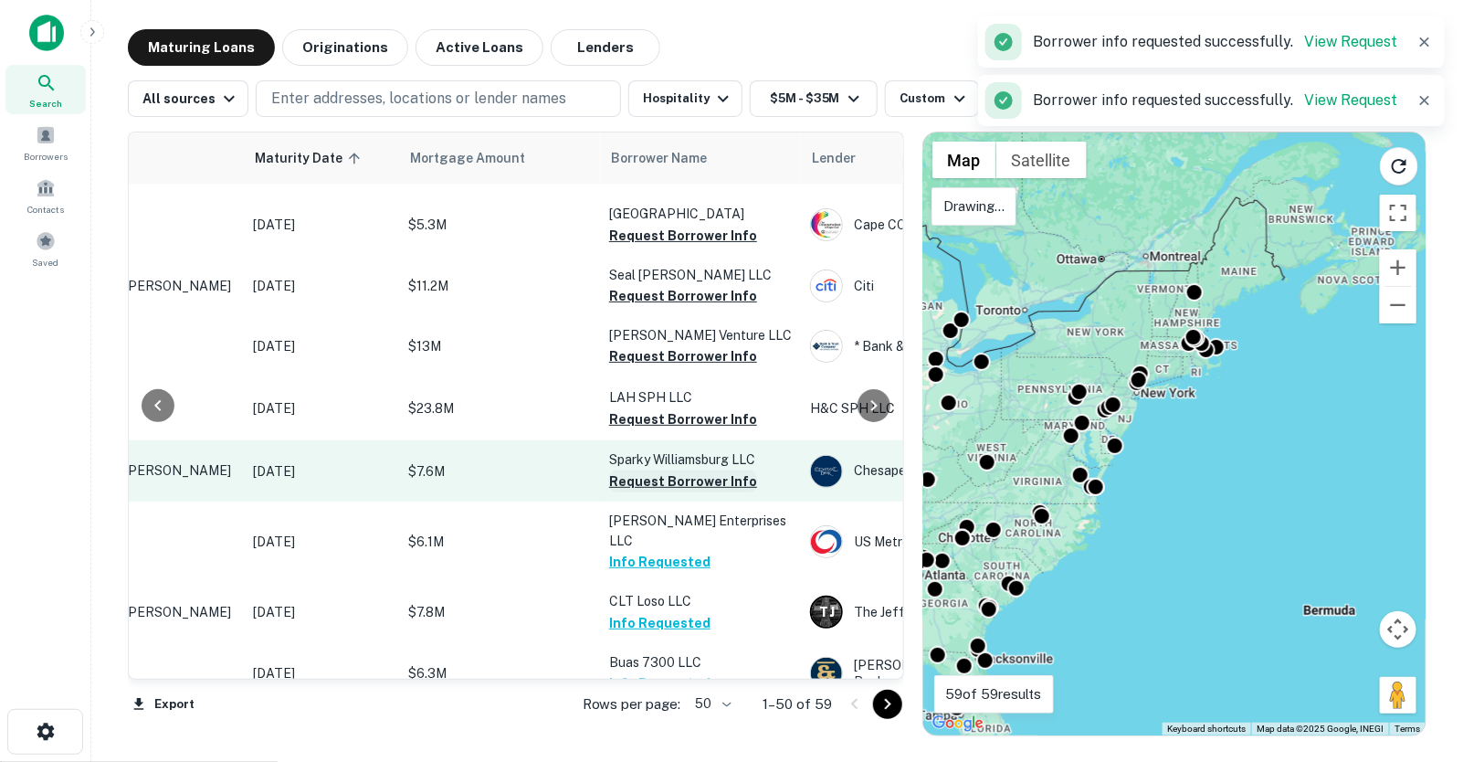
click at [667, 470] on button "Request Borrower Info" at bounding box center [683, 481] width 148 height 22
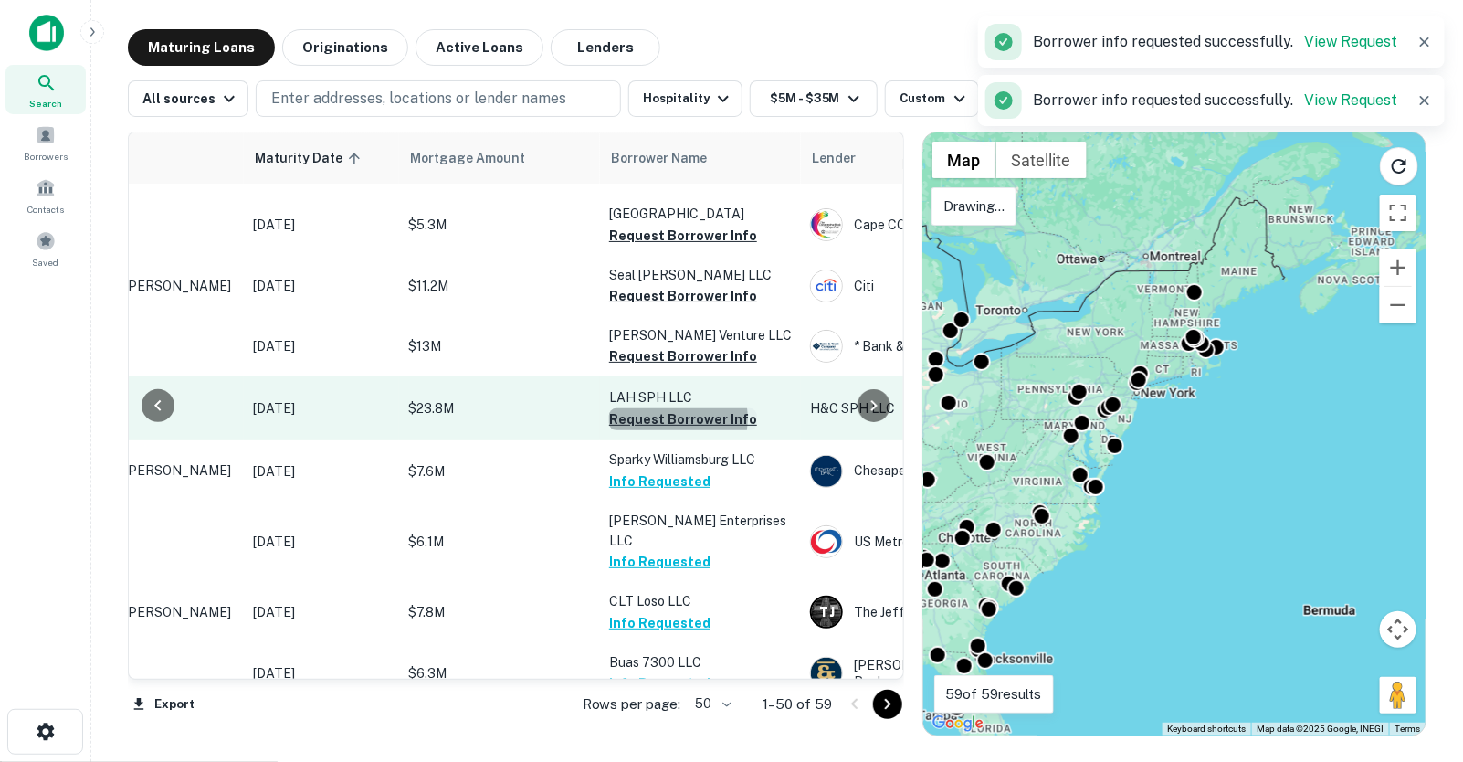
click at [661, 408] on button "Request Borrower Info" at bounding box center [683, 419] width 148 height 22
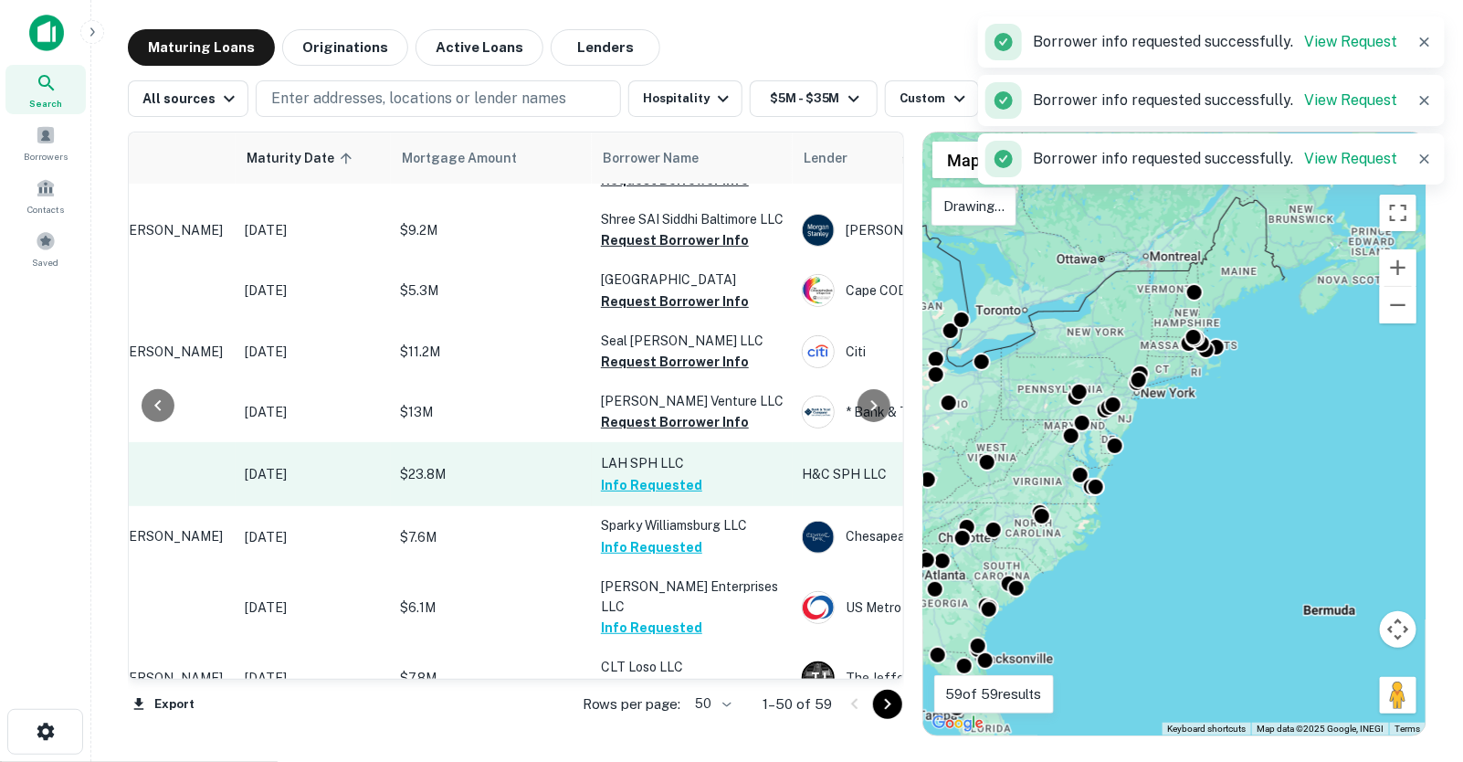
scroll to position [2048, 203]
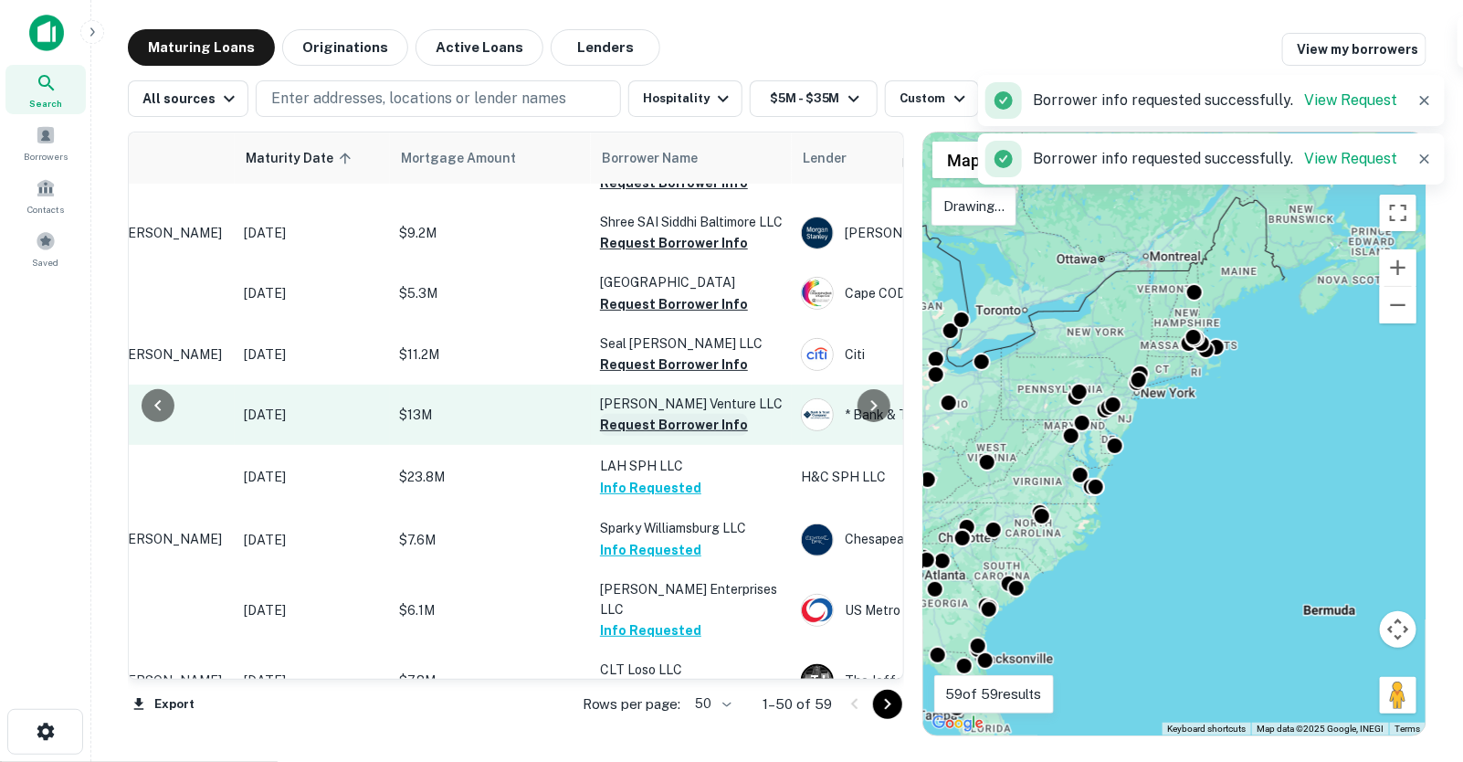
click at [661, 414] on button "Request Borrower Info" at bounding box center [674, 425] width 148 height 22
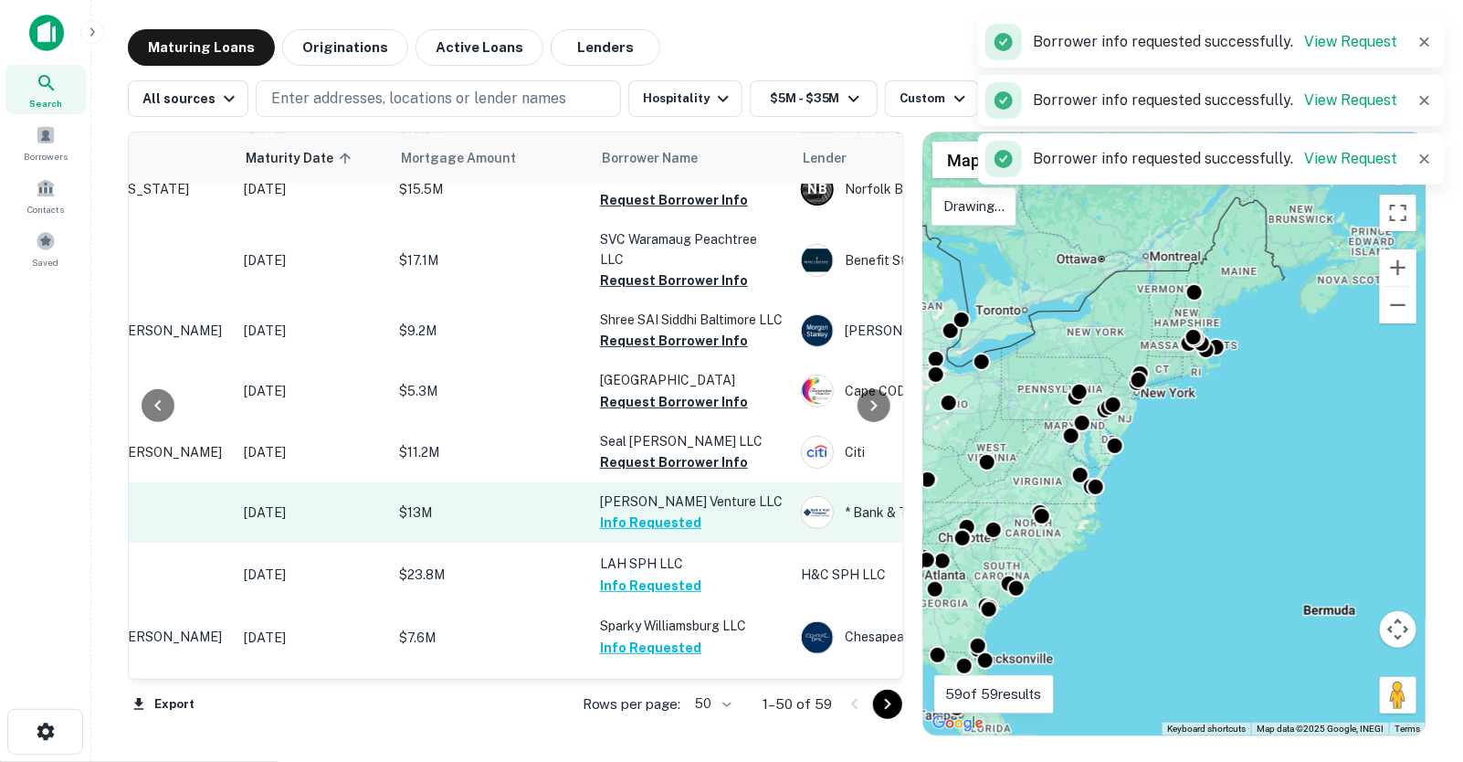
scroll to position [1948, 203]
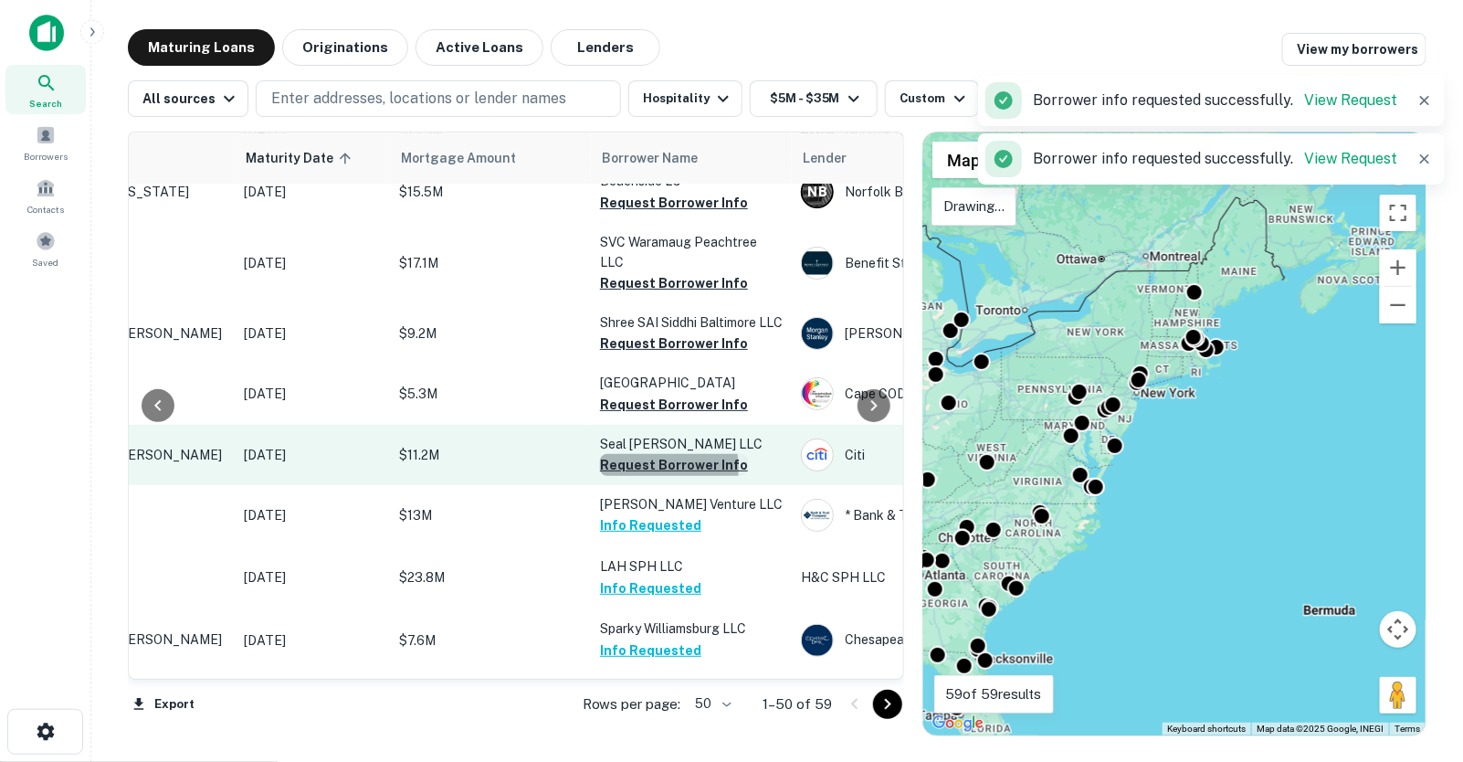
click at [655, 454] on button "Request Borrower Info" at bounding box center [674, 465] width 148 height 22
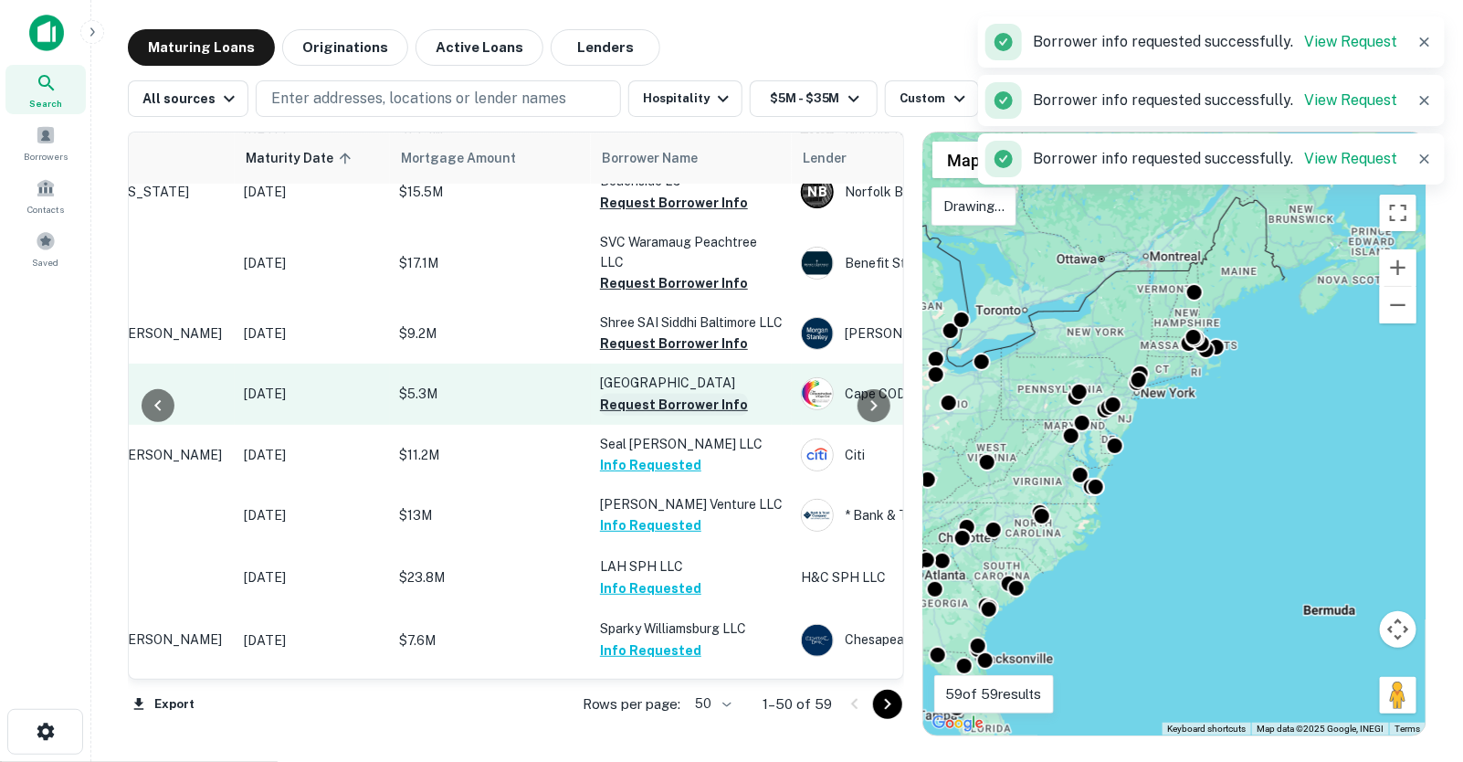
click at [667, 394] on button "Request Borrower Info" at bounding box center [674, 405] width 148 height 22
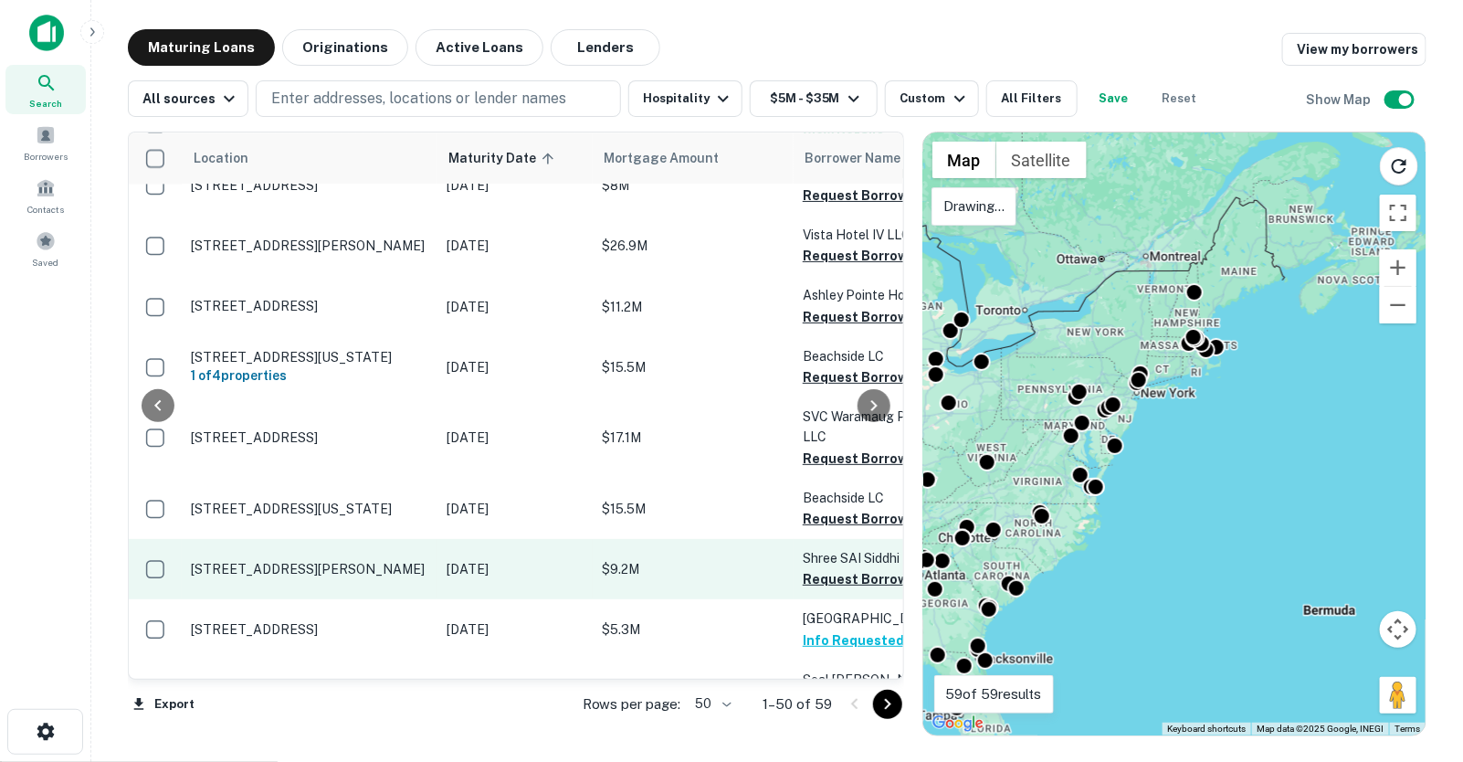
scroll to position [1712, 152]
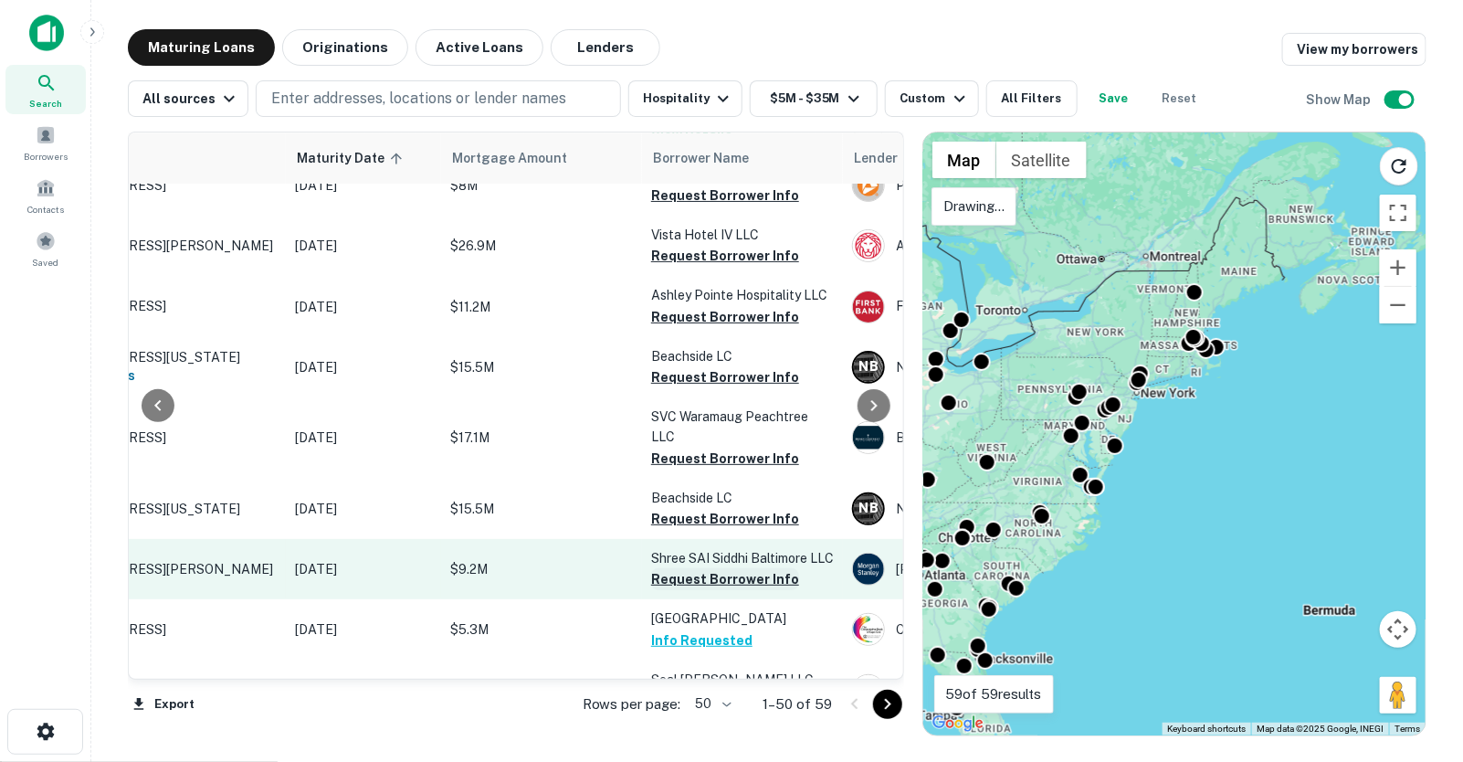
click at [723, 568] on button "Request Borrower Info" at bounding box center [725, 579] width 148 height 22
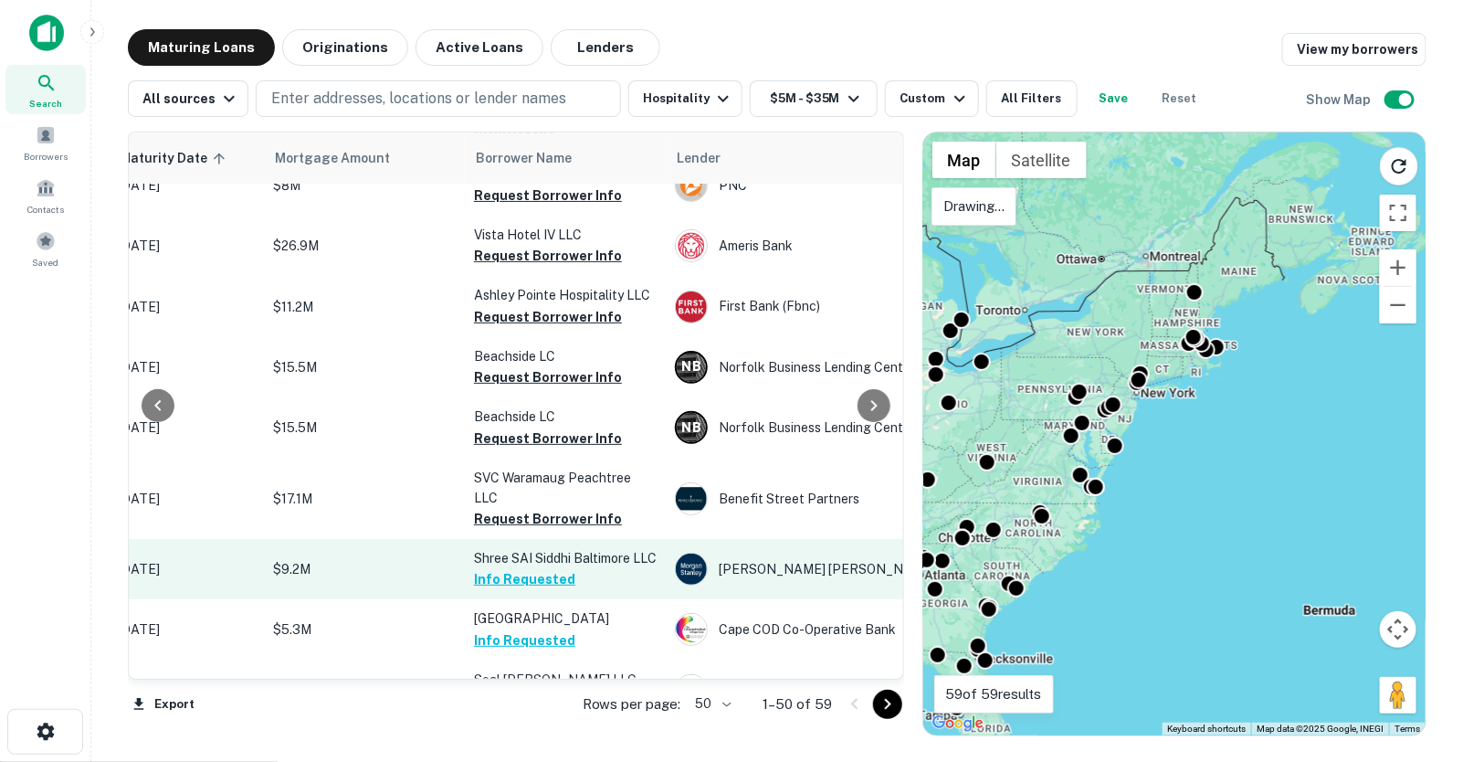
scroll to position [1712, 326]
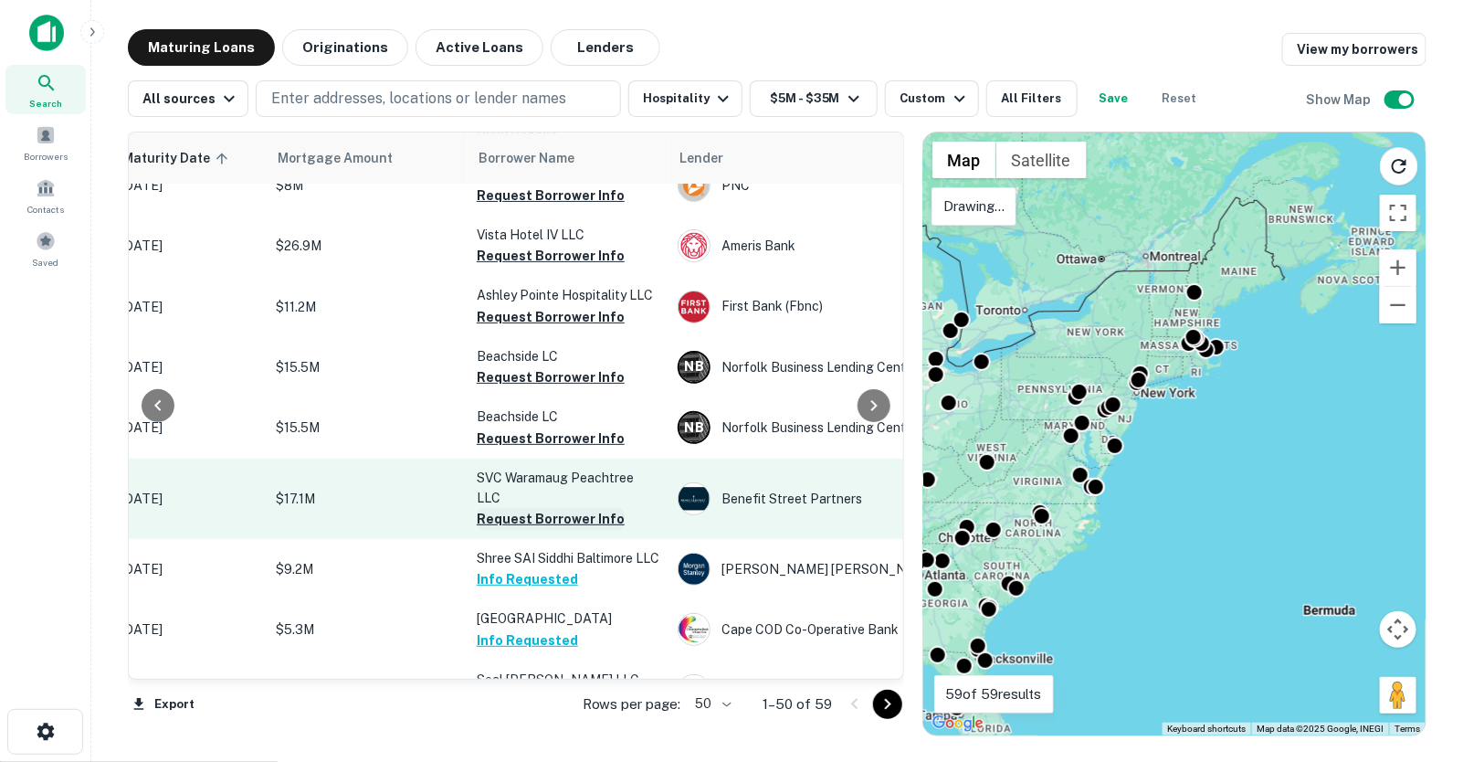
click at [571, 508] on button "Request Borrower Info" at bounding box center [551, 519] width 148 height 22
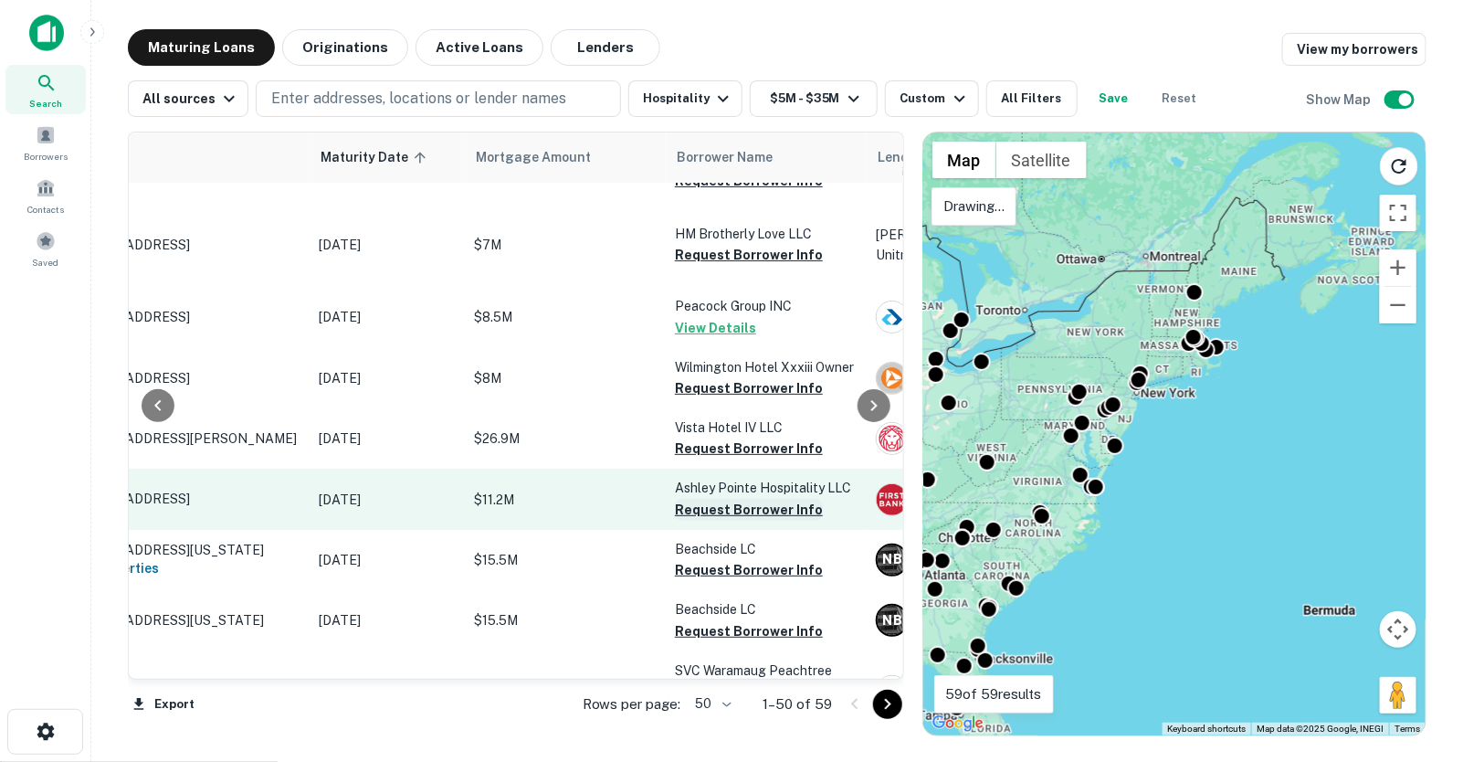
scroll to position [1519, 138]
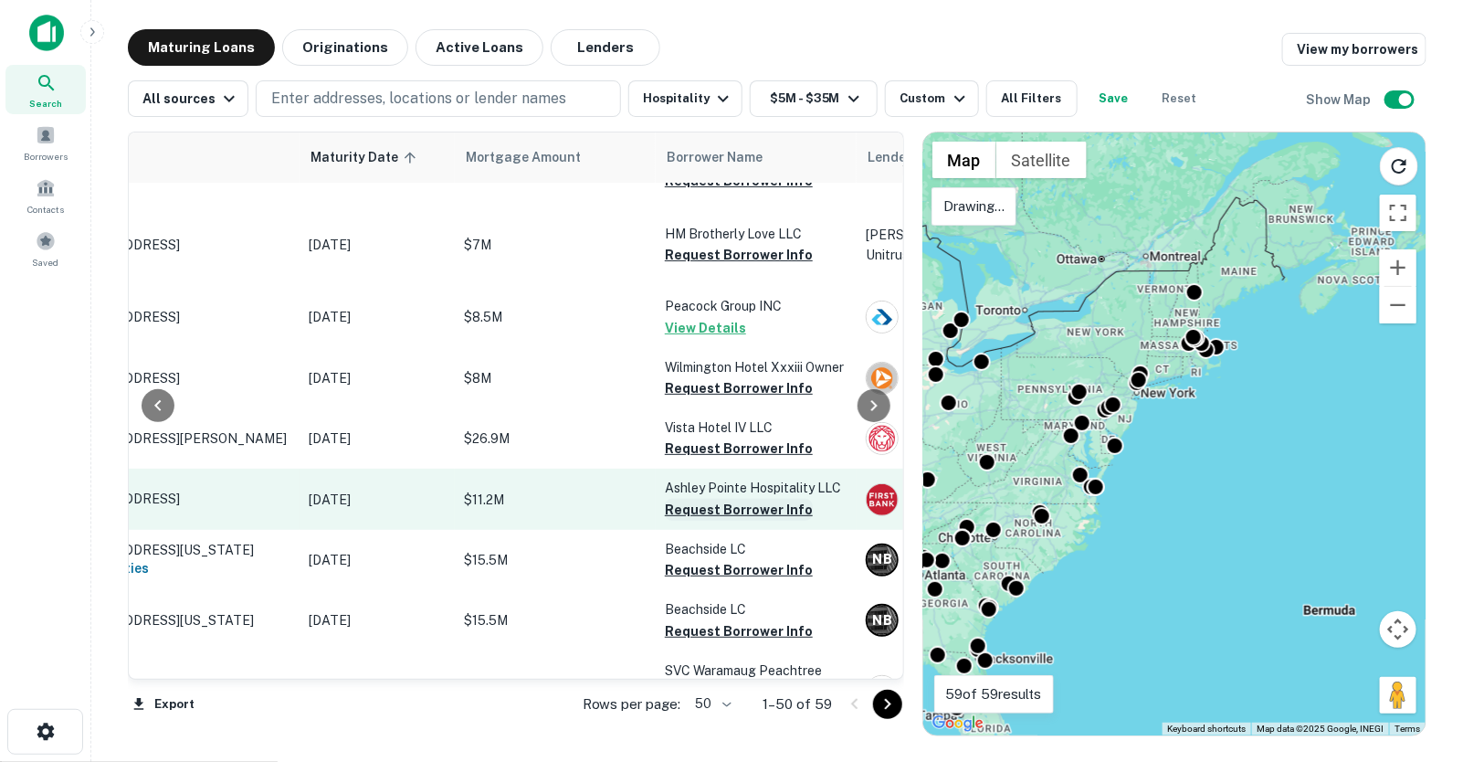
click at [710, 499] on button "Request Borrower Info" at bounding box center [739, 510] width 148 height 22
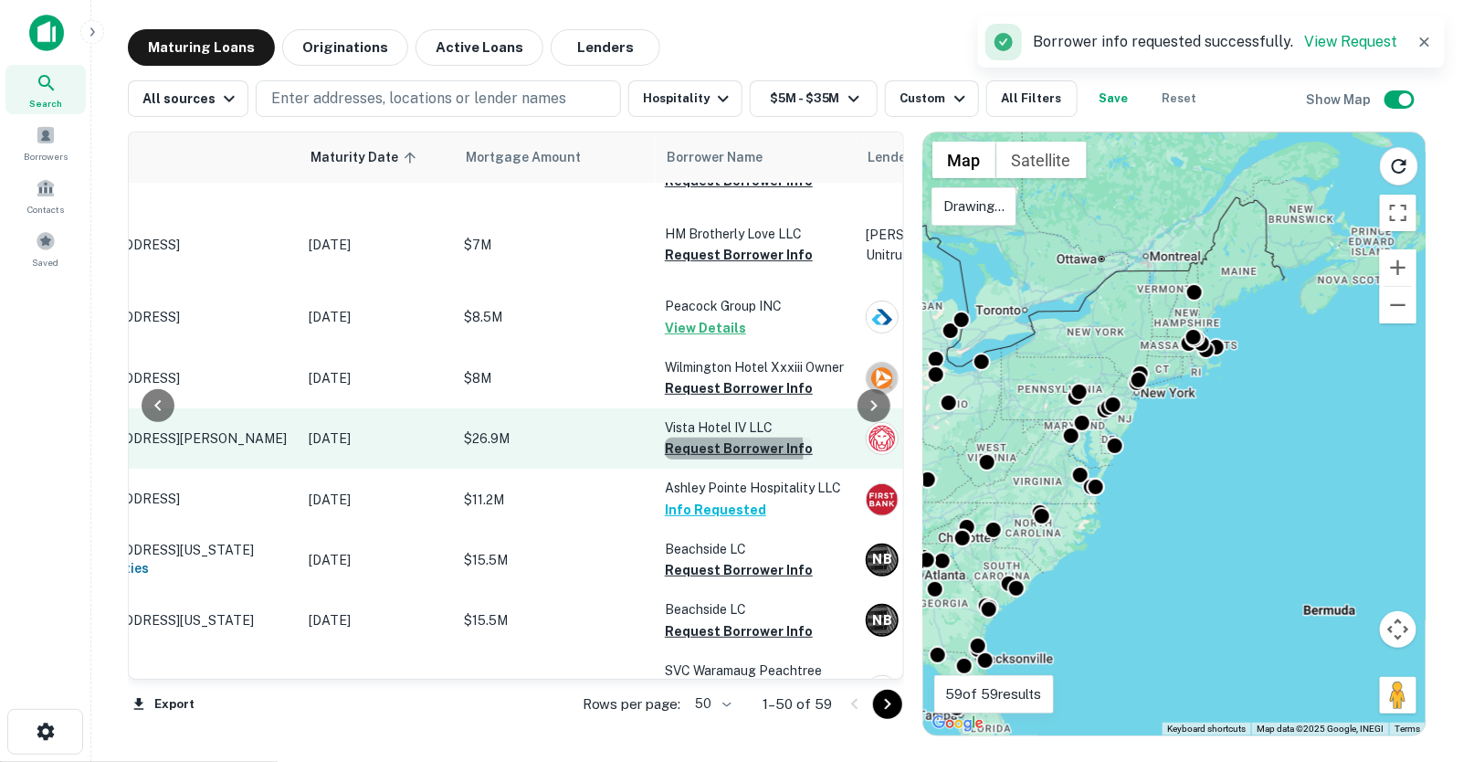
click at [704, 438] on button "Request Borrower Info" at bounding box center [739, 449] width 148 height 22
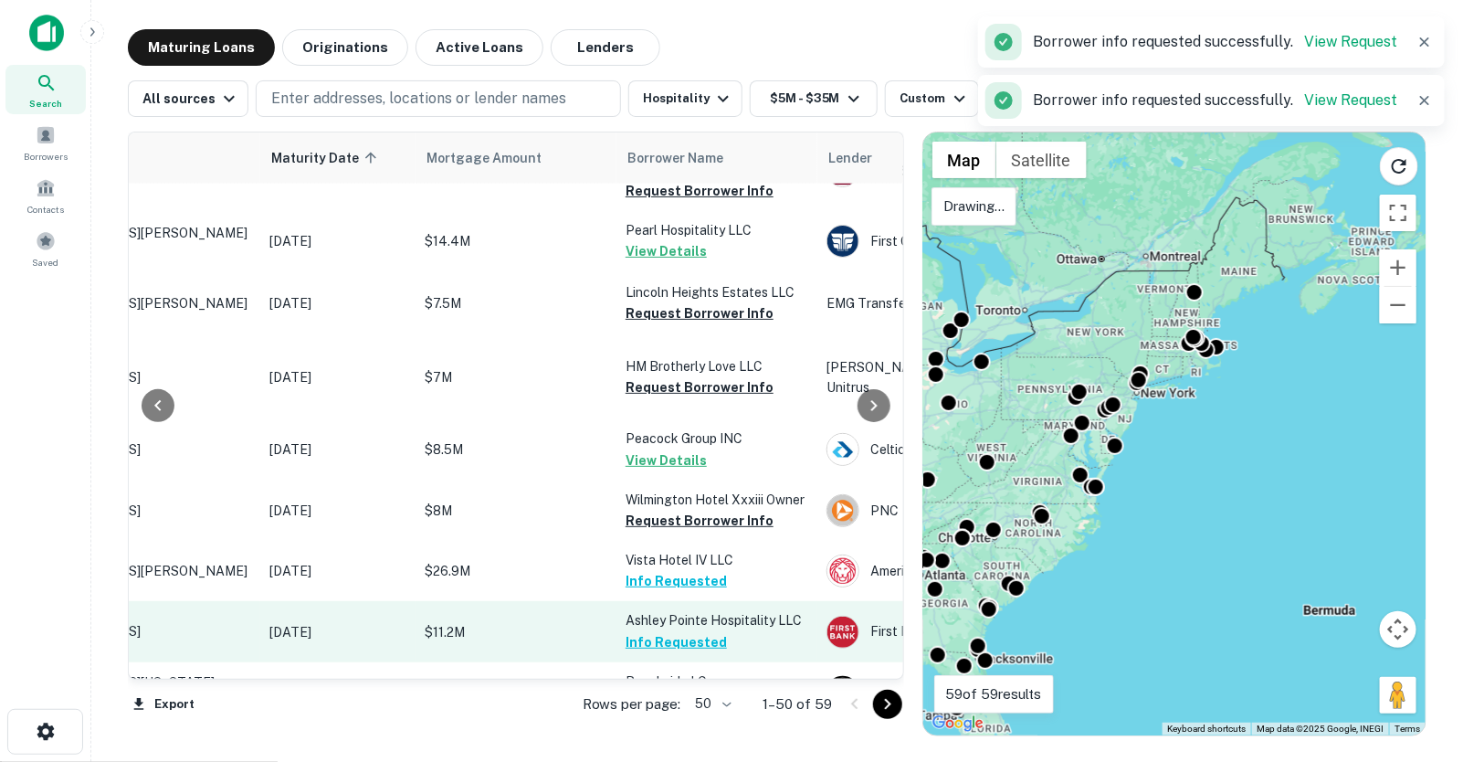
scroll to position [1384, 177]
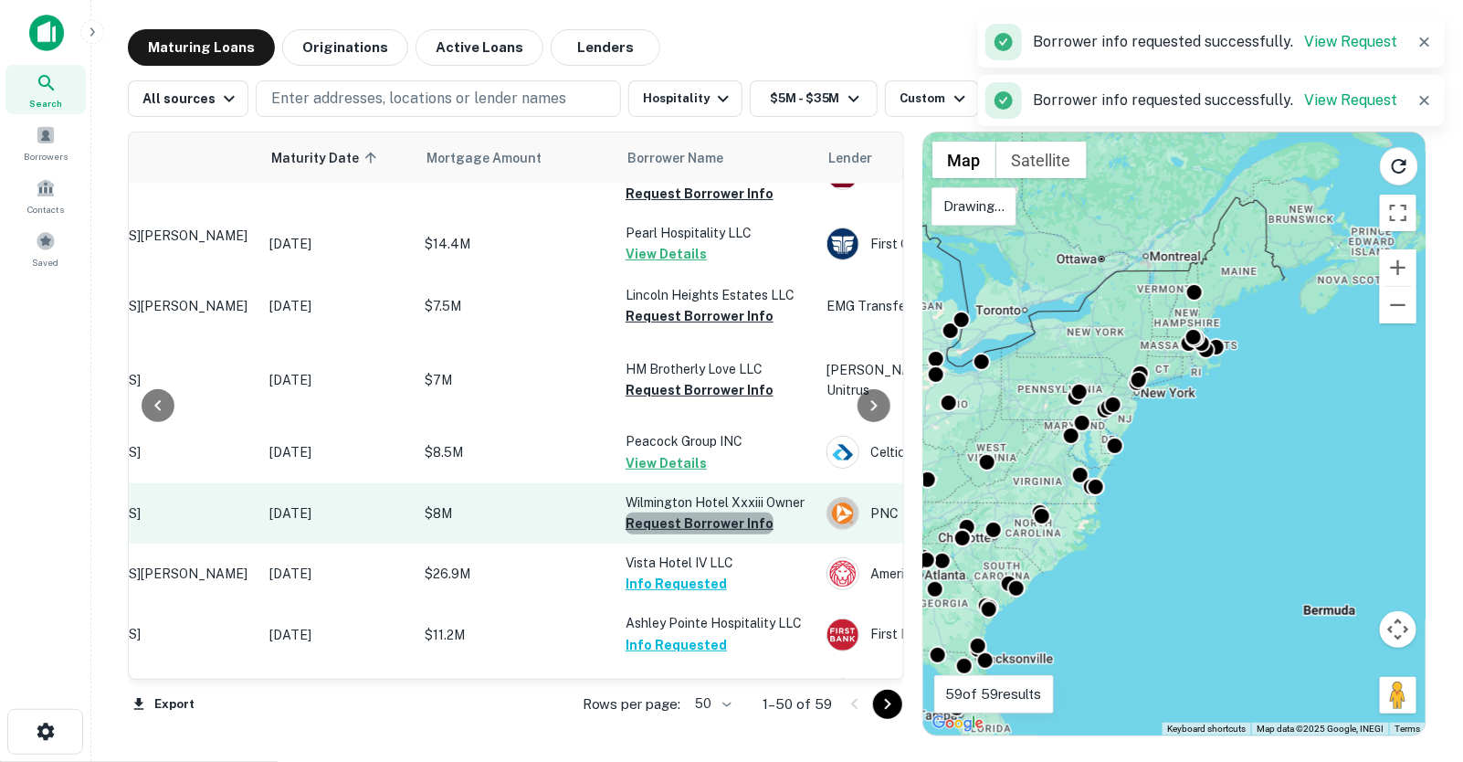
click at [722, 512] on button "Request Borrower Info" at bounding box center [700, 523] width 148 height 22
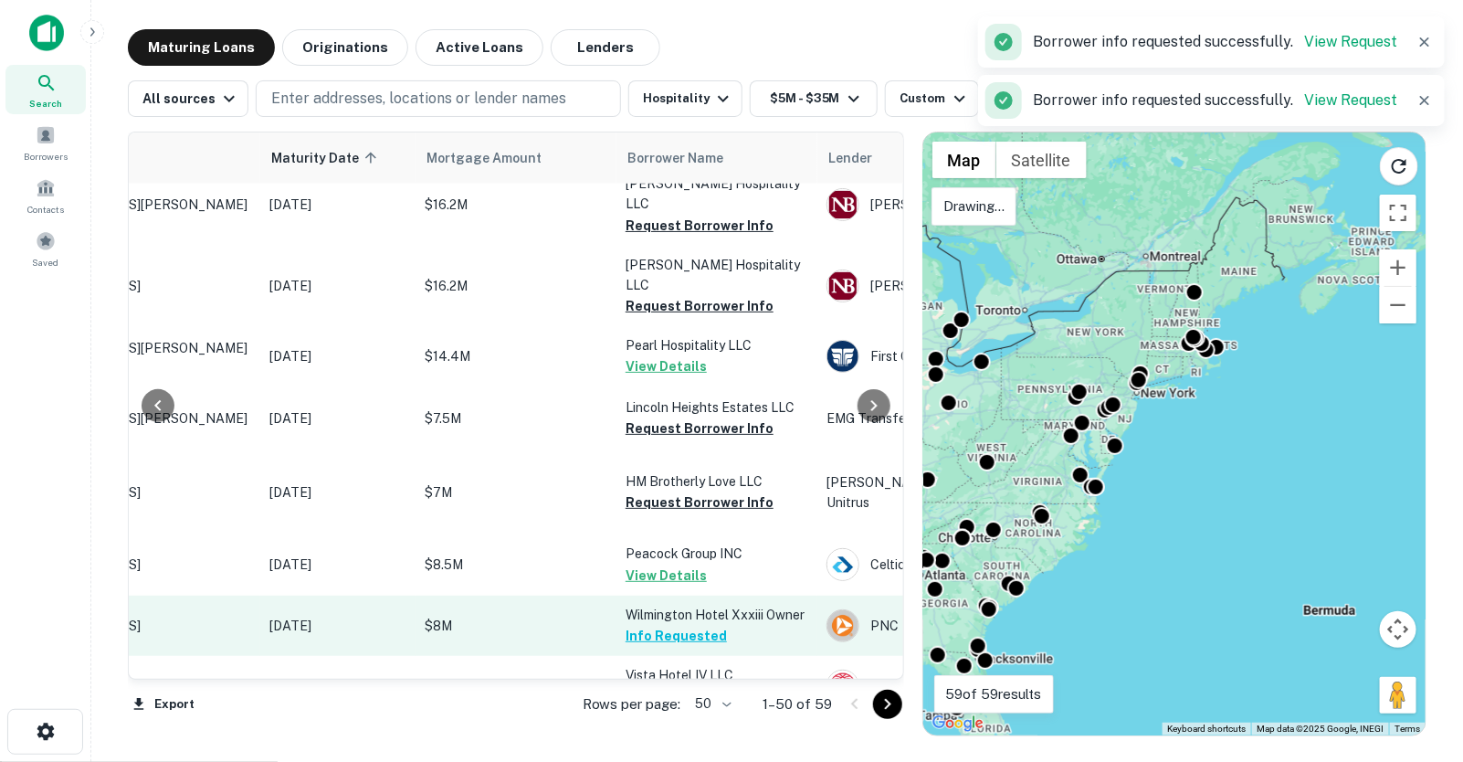
scroll to position [1261, 177]
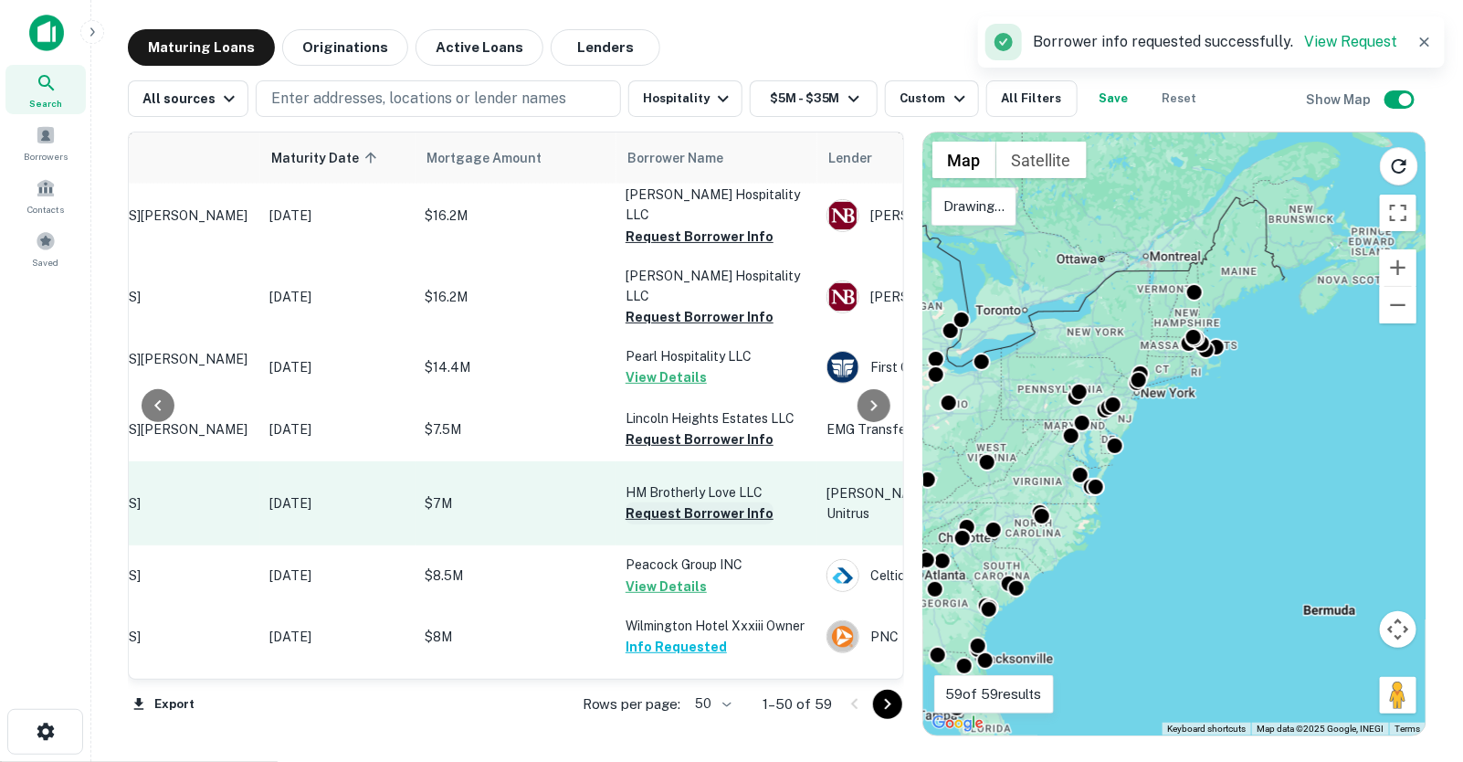
click at [717, 502] on button "Request Borrower Info" at bounding box center [700, 513] width 148 height 22
